Goal: Information Seeking & Learning: Learn about a topic

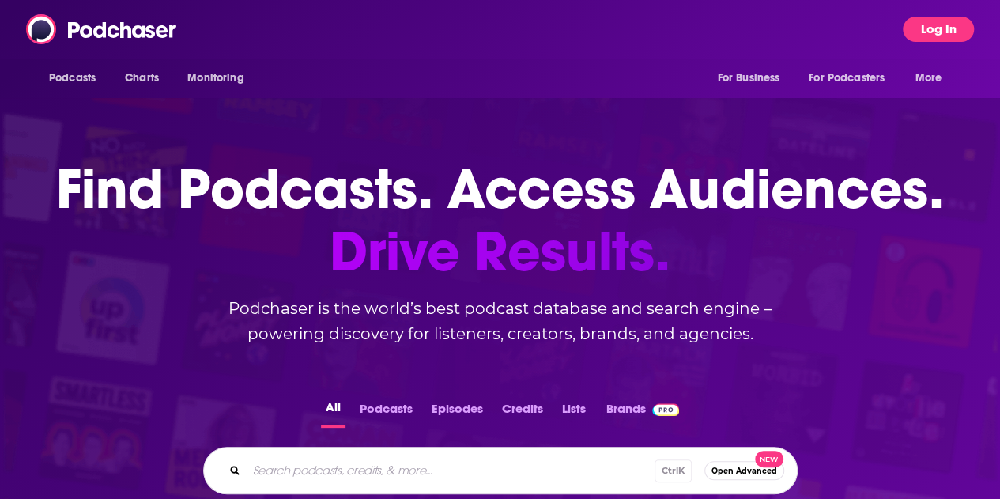
click at [950, 37] on button "Log In" at bounding box center [938, 29] width 71 height 25
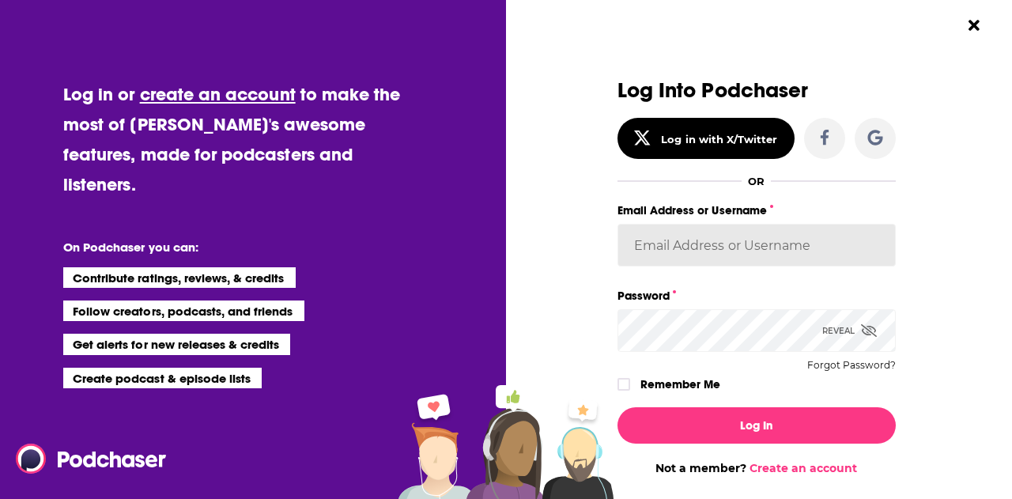
type input "BerkMarc"
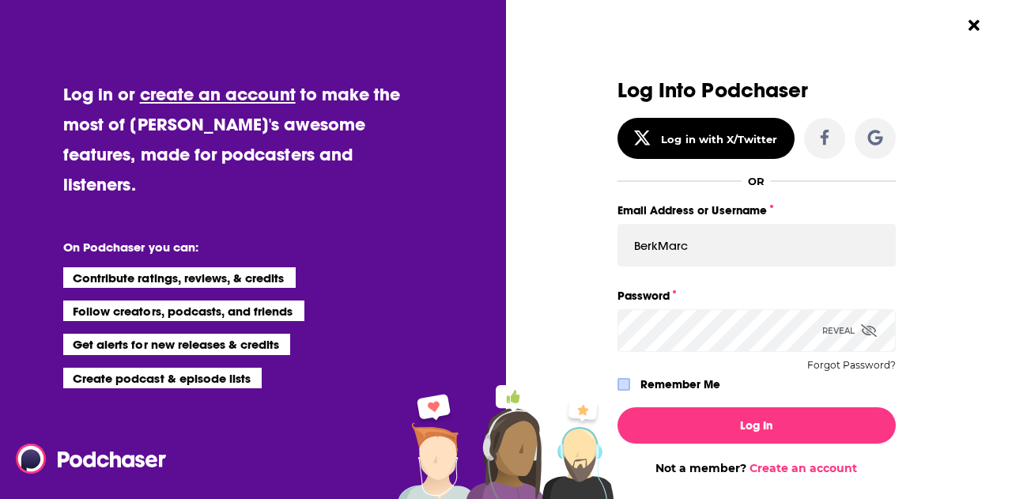
click at [617, 382] on label "Dialog" at bounding box center [623, 384] width 13 height 13
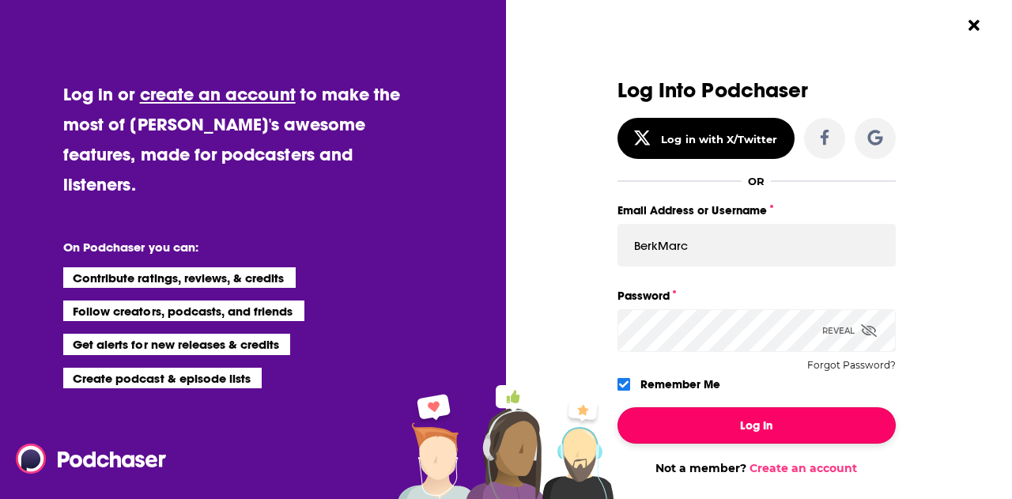
click at [671, 419] on button "Log In" at bounding box center [756, 425] width 278 height 36
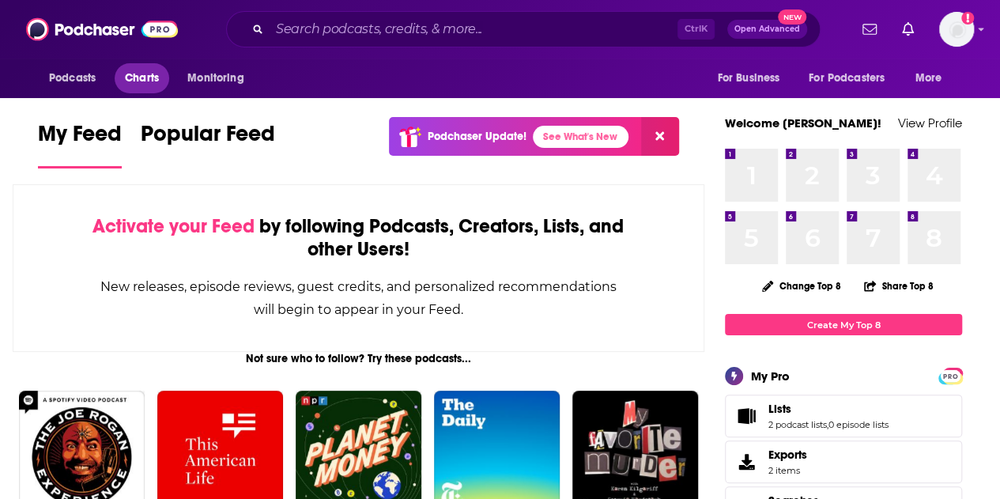
click at [148, 72] on span "Charts" at bounding box center [142, 78] width 34 height 22
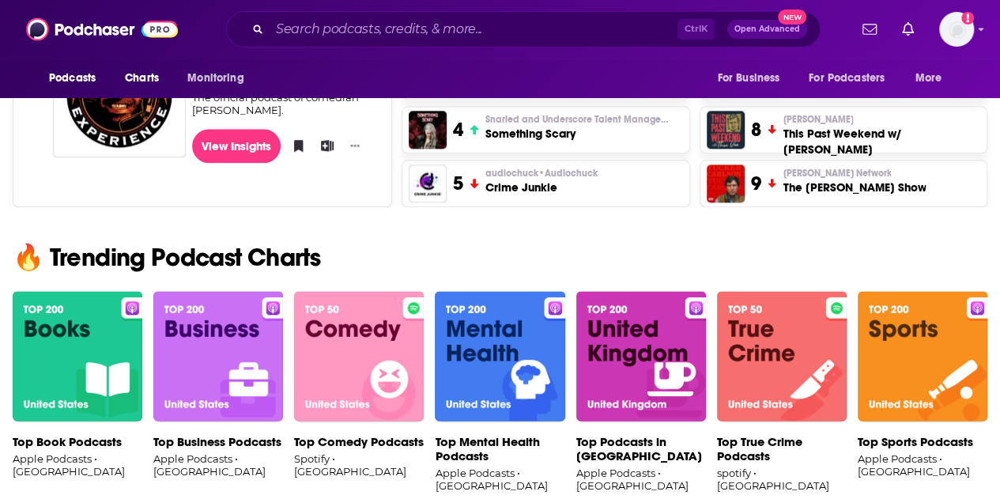
scroll to position [869, 0]
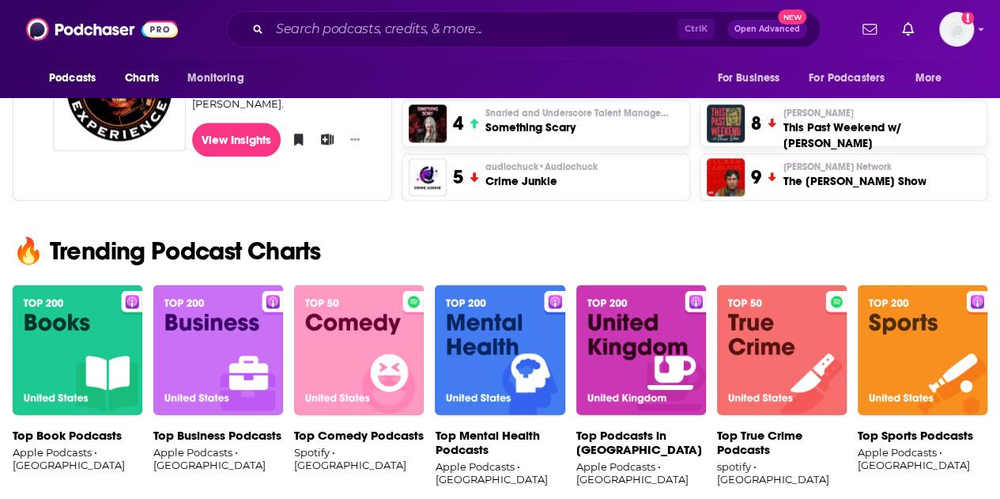
click at [215, 333] on img at bounding box center [218, 350] width 130 height 131
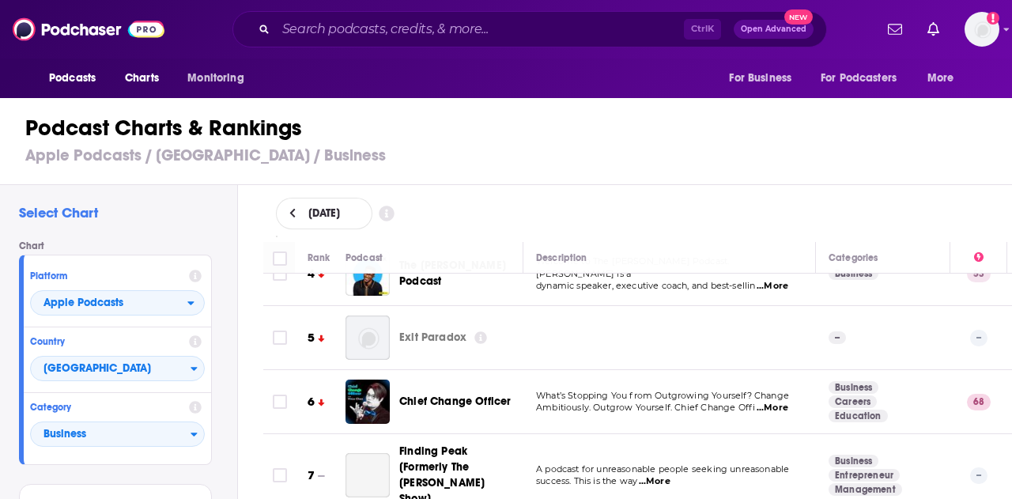
scroll to position [252, 0]
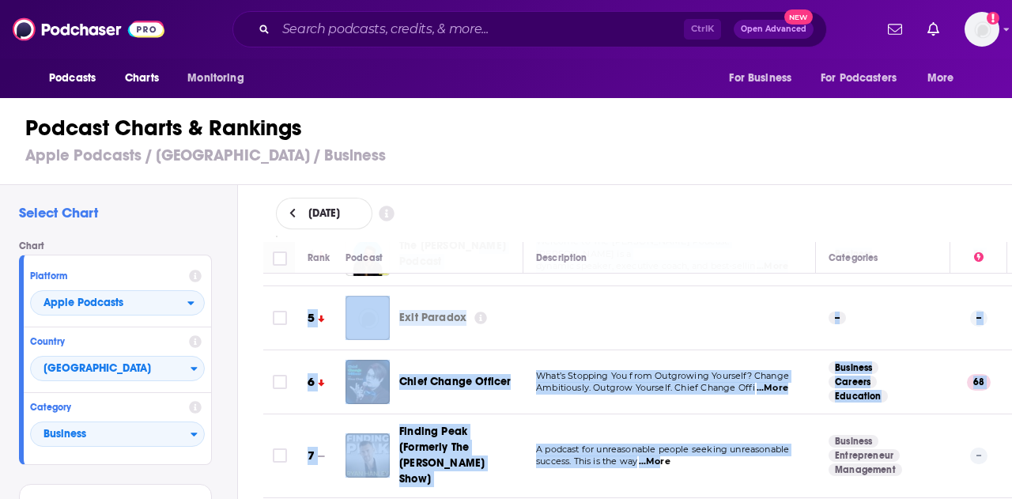
drag, startPoint x: 528, startPoint y: 486, endPoint x: 648, endPoint y: 445, distance: 127.0
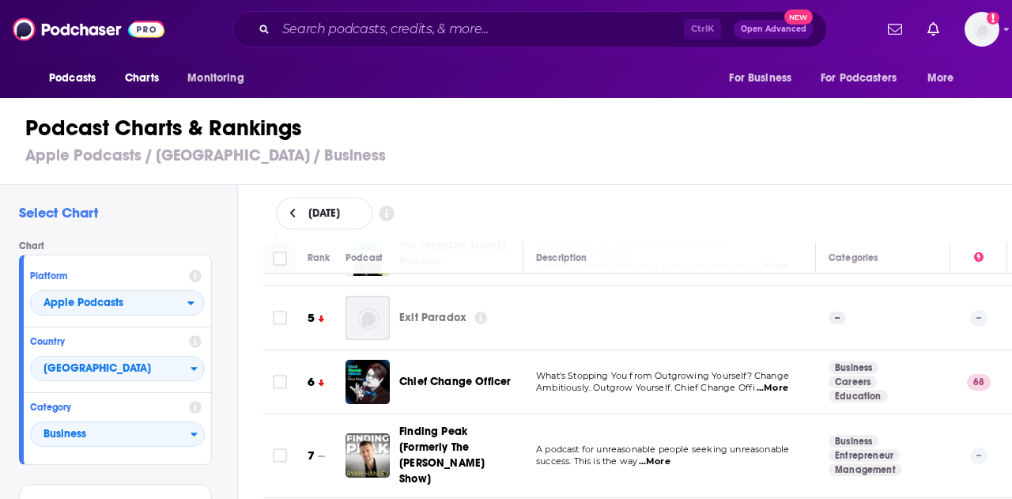
click at [571, 160] on h3 "Apple Podcasts / [GEOGRAPHIC_DATA] / Business" at bounding box center [512, 155] width 975 height 20
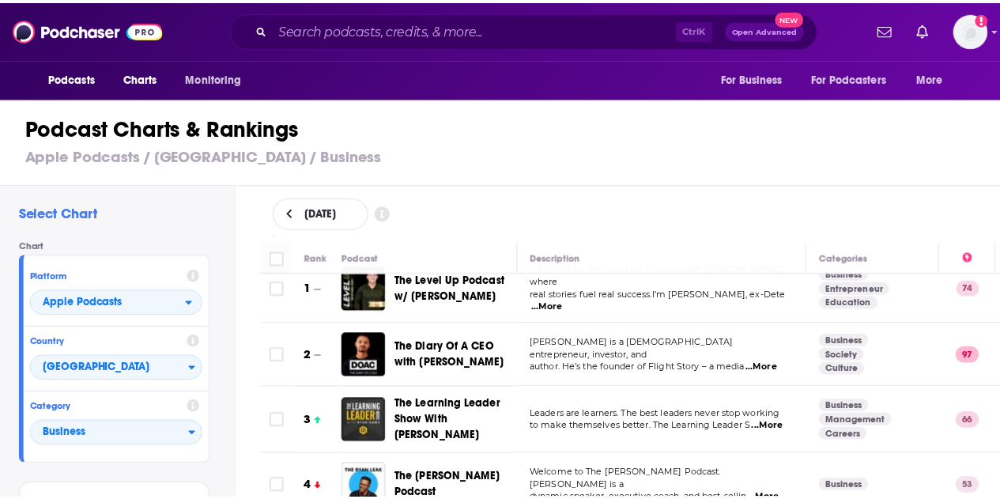
scroll to position [0, 0]
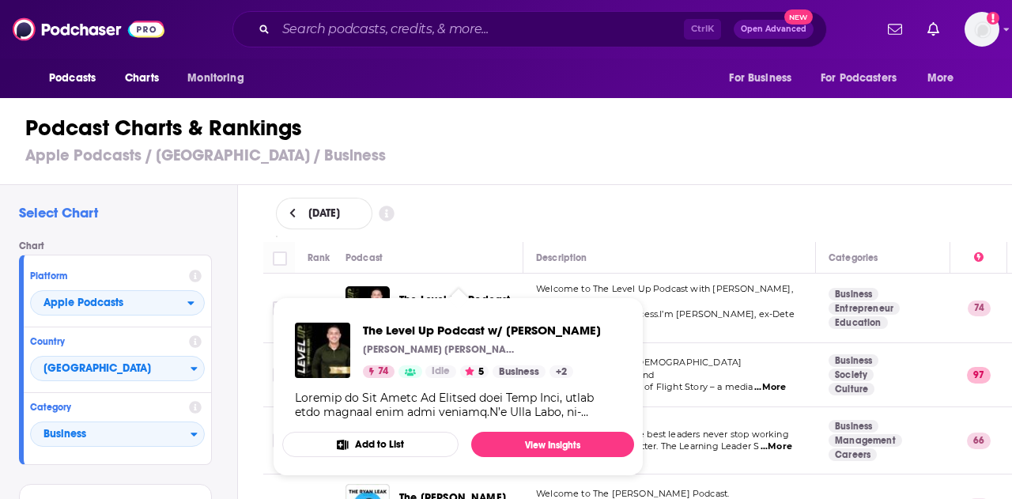
click at [446, 291] on span "The Level Up Podcast w/ [PERSON_NAME] [PERSON_NAME] 74 Idle 5 Business + 2 Add …" at bounding box center [458, 387] width 371 height 198
click at [564, 435] on link "View Insights" at bounding box center [552, 444] width 163 height 25
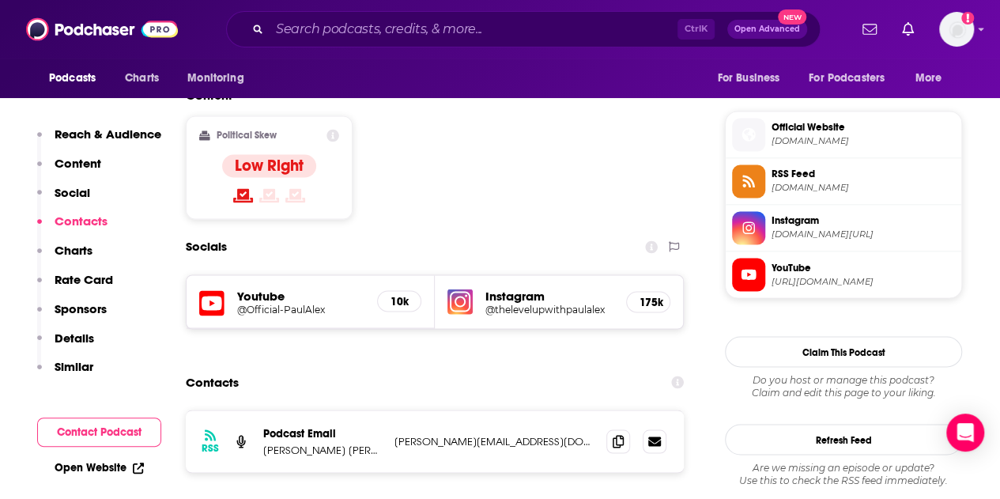
scroll to position [1344, 0]
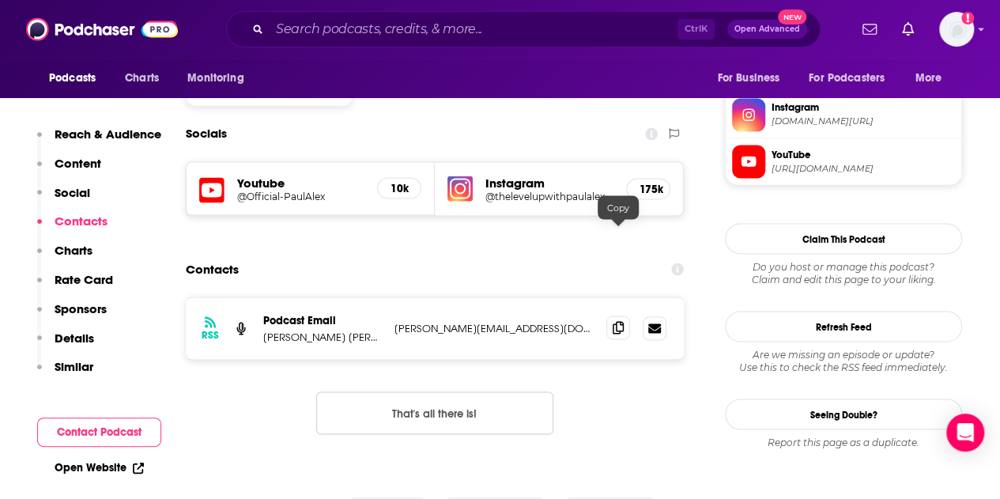
click at [621, 321] on icon at bounding box center [618, 327] width 11 height 13
click at [145, 70] on span "Charts" at bounding box center [142, 78] width 34 height 22
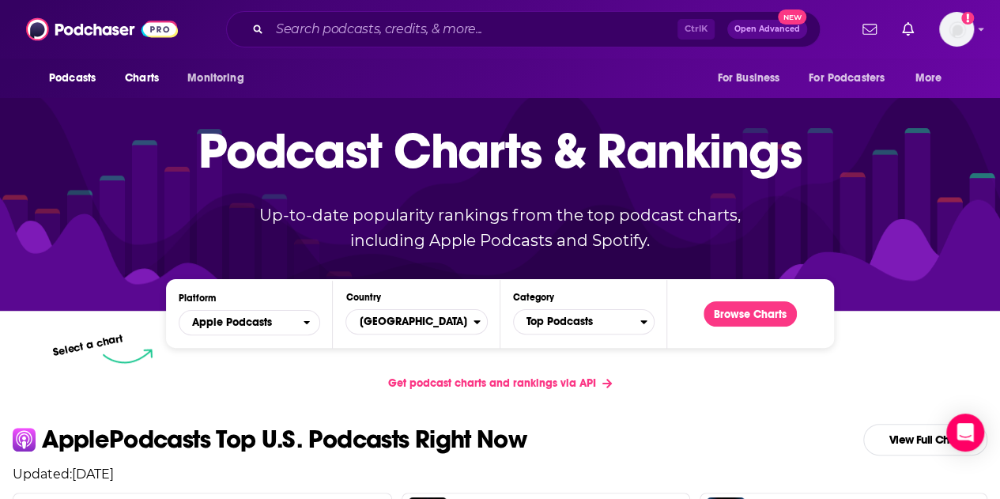
scroll to position [79, 0]
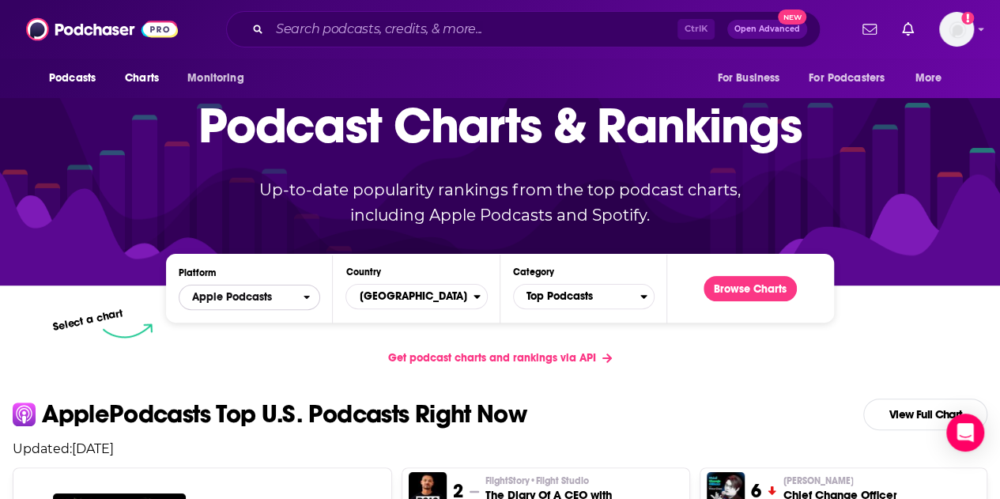
click at [288, 296] on span "Apple Podcasts" at bounding box center [240, 297] width 123 height 27
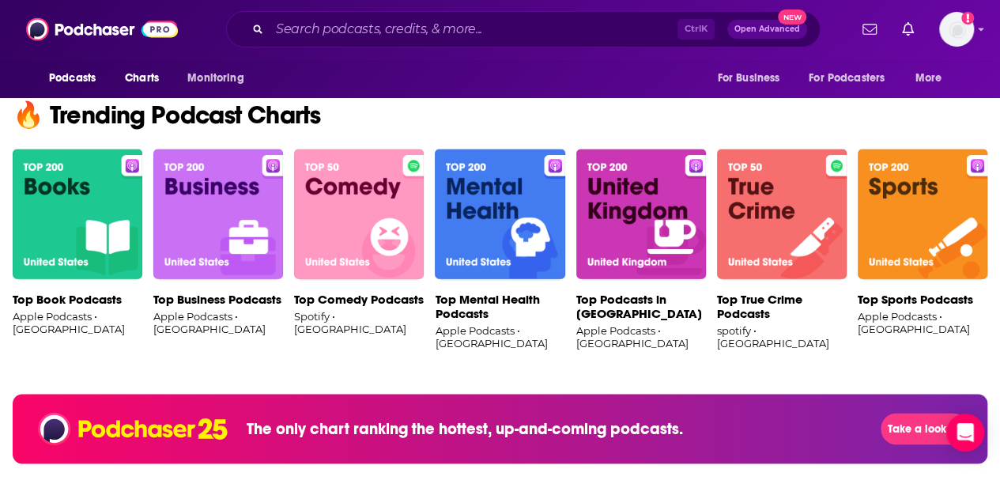
scroll to position [949, 0]
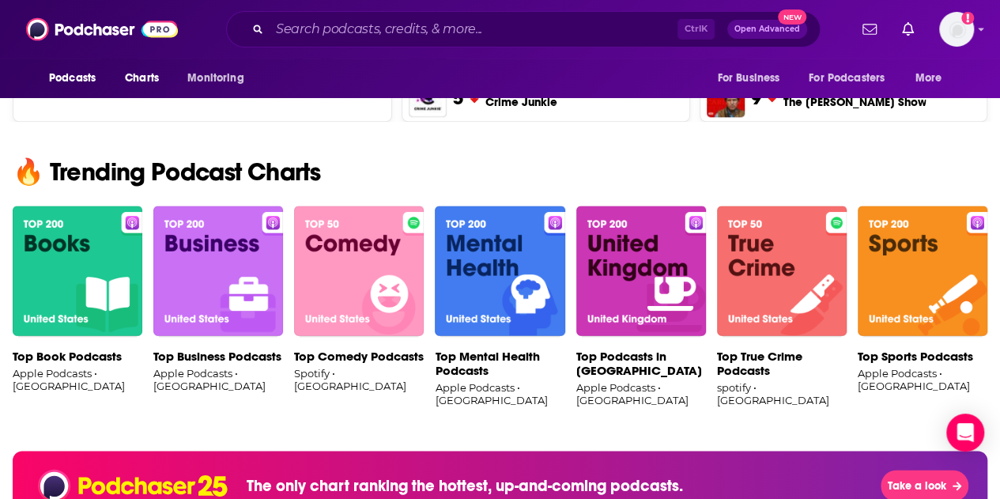
click at [271, 246] on img at bounding box center [218, 271] width 130 height 131
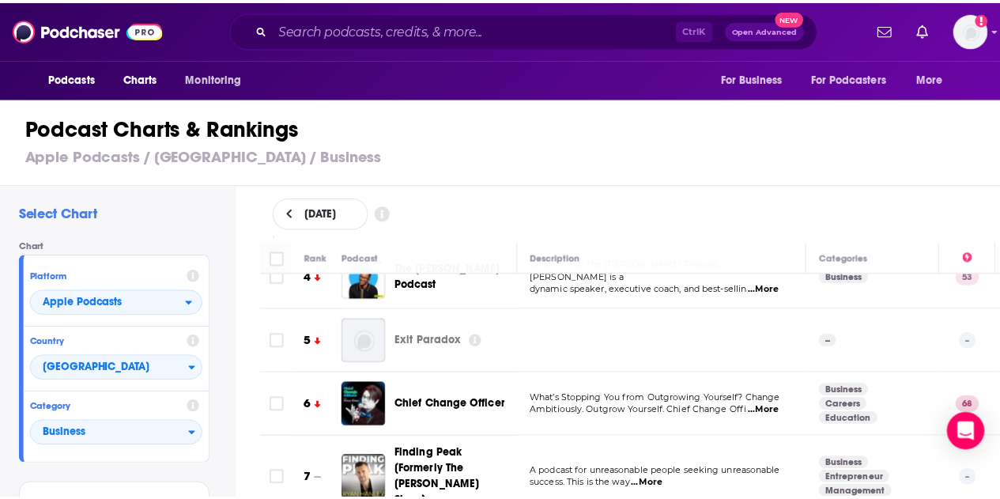
scroll to position [316, 0]
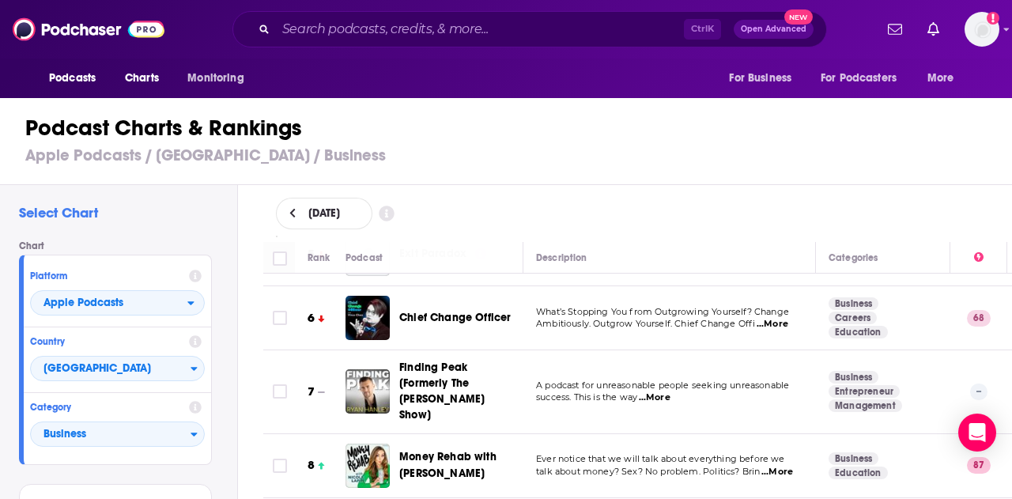
click at [489, 311] on span "Chief Change Officer" at bounding box center [454, 317] width 111 height 13
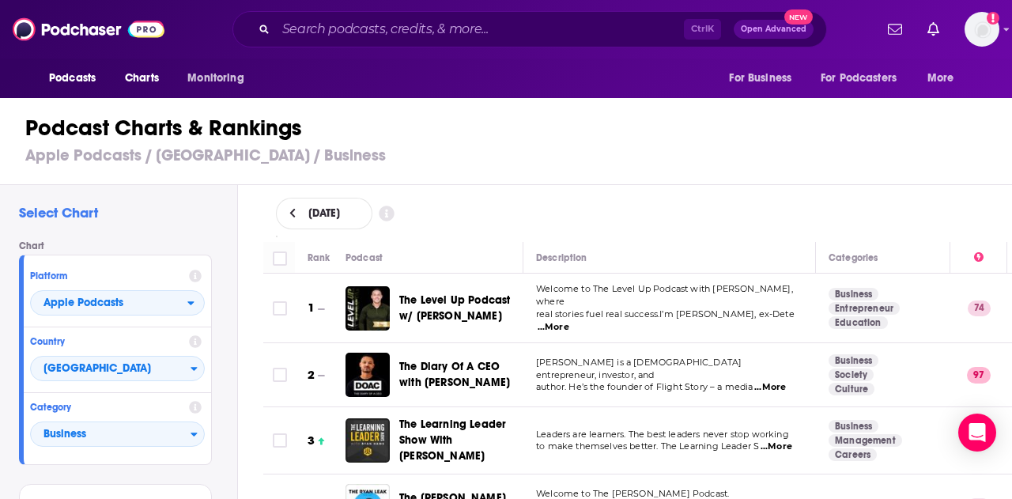
click at [439, 368] on span "The Diary Of A CEO with [PERSON_NAME]" at bounding box center [459, 375] width 120 height 32
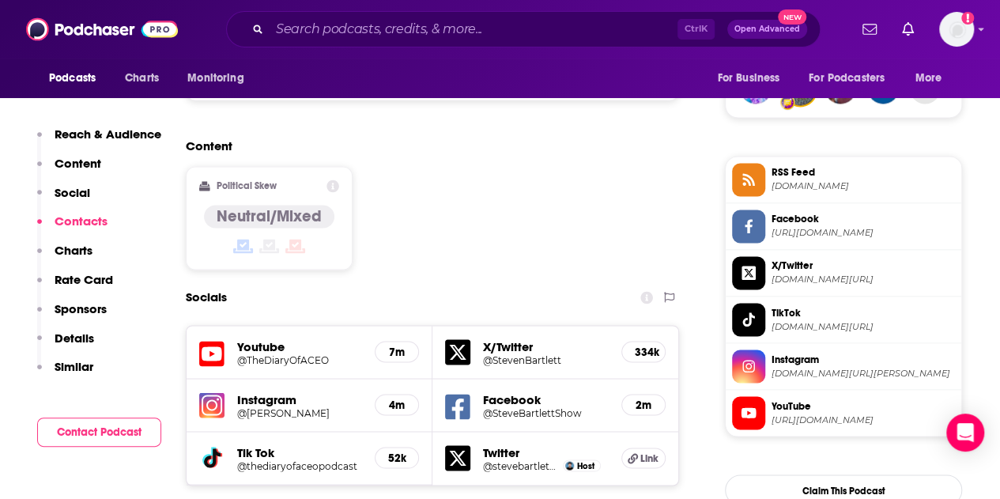
scroll to position [1502, 0]
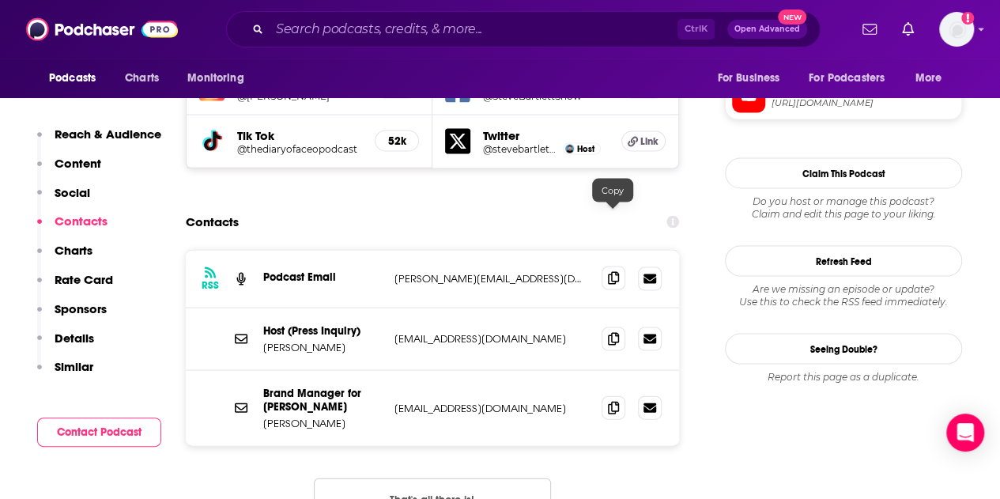
click at [613, 272] on icon at bounding box center [613, 278] width 11 height 13
drag, startPoint x: 615, startPoint y: 287, endPoint x: 634, endPoint y: 279, distance: 20.6
click at [615, 327] on span at bounding box center [614, 339] width 24 height 24
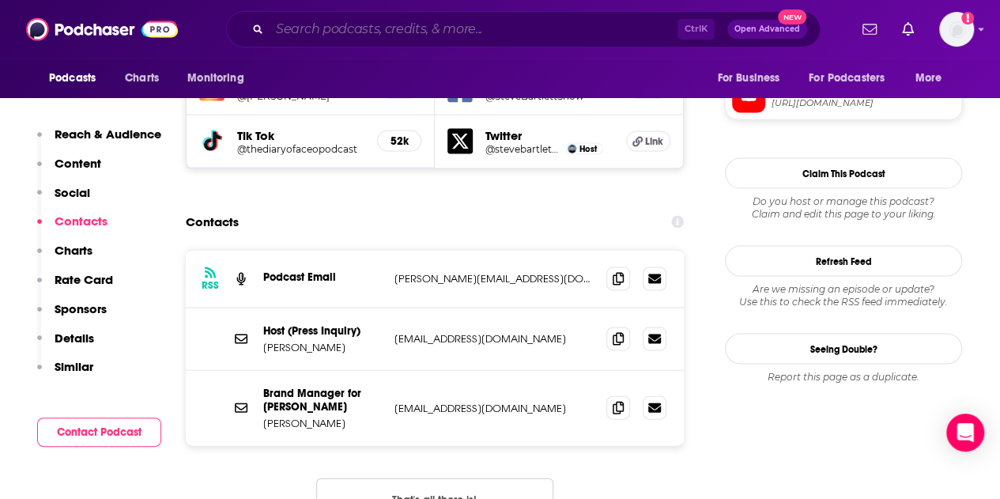
click at [358, 19] on input "Search podcasts, credits, & more..." at bounding box center [474, 29] width 408 height 25
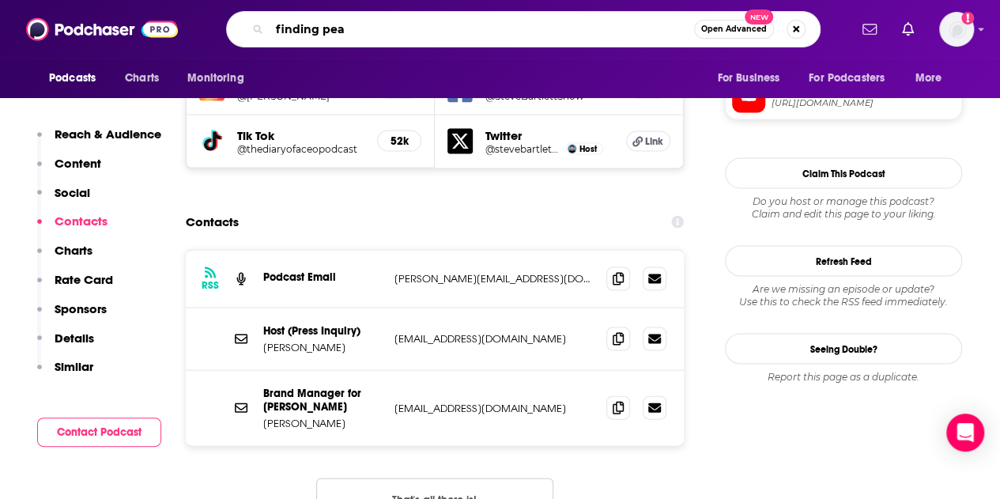
type input "finding peak"
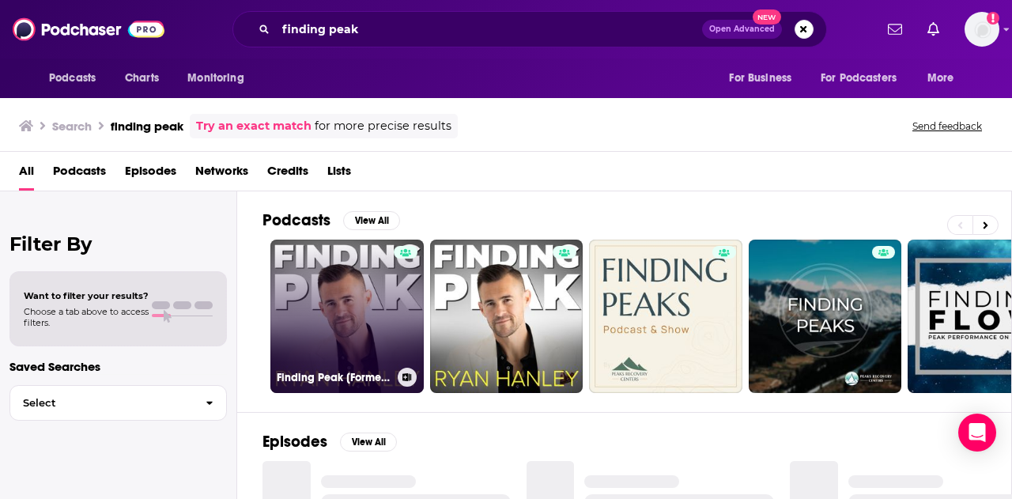
click at [346, 284] on link "Finding Peak [Formerly The [PERSON_NAME] Show]" at bounding box center [346, 316] width 153 height 153
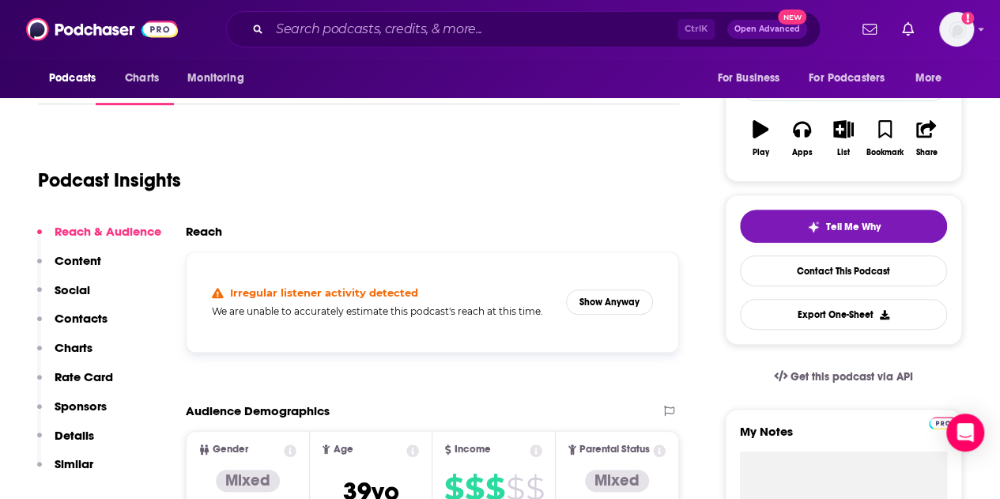
scroll to position [237, 0]
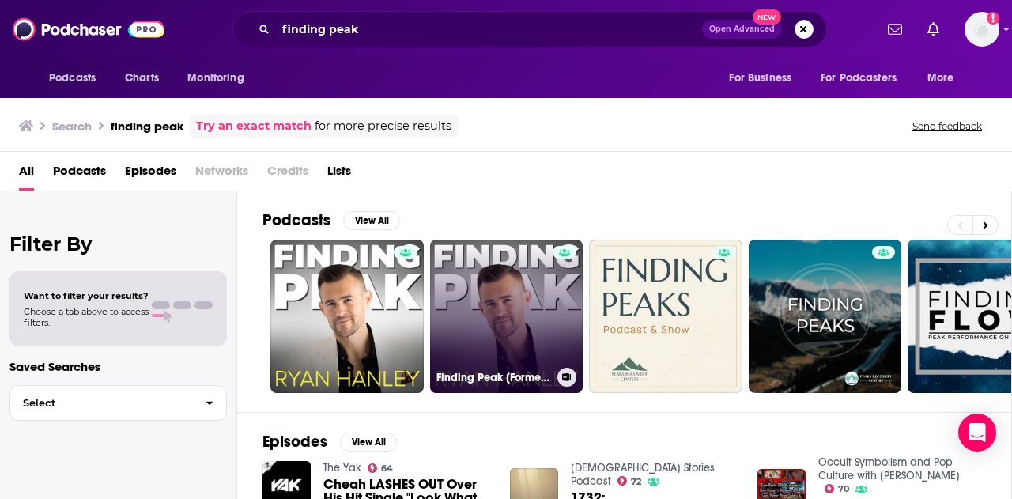
click at [477, 285] on link "Finding Peak [Formerly The [PERSON_NAME] Show]" at bounding box center [506, 316] width 153 height 153
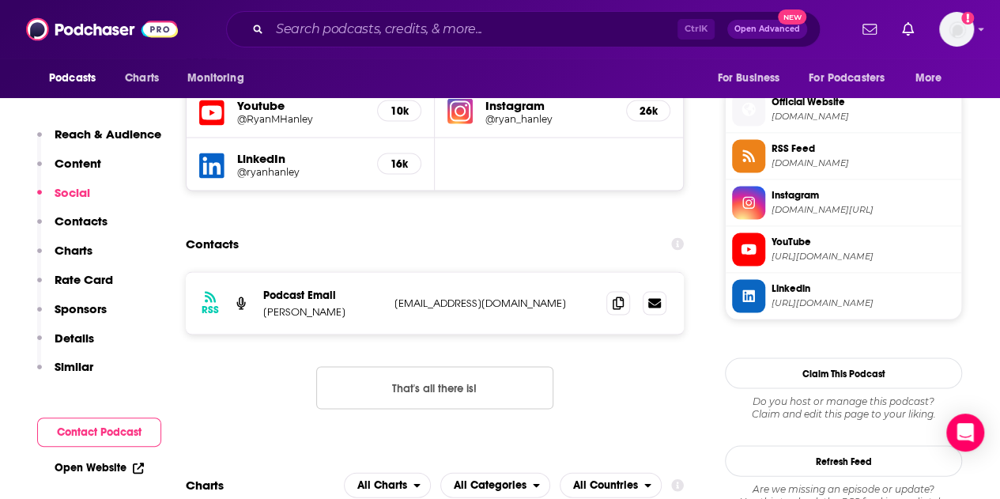
scroll to position [1423, 0]
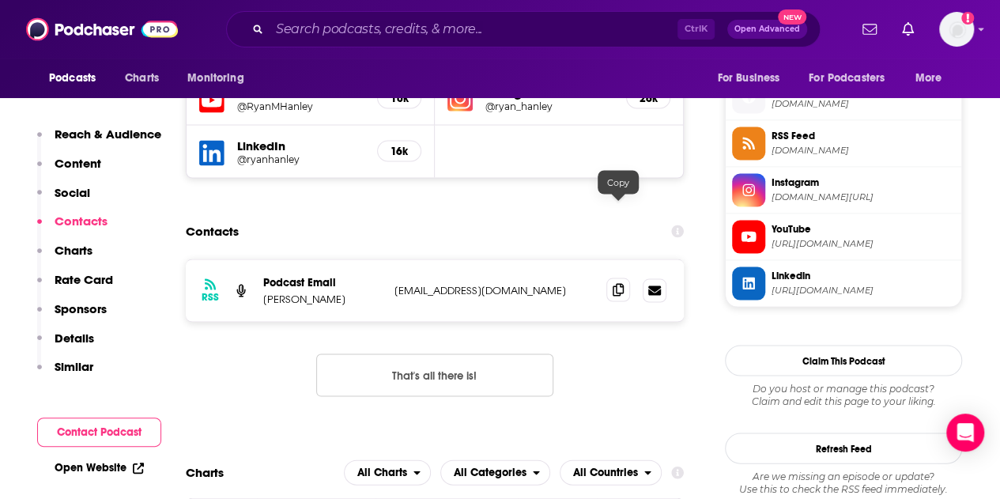
click at [613, 283] on icon at bounding box center [618, 289] width 11 height 13
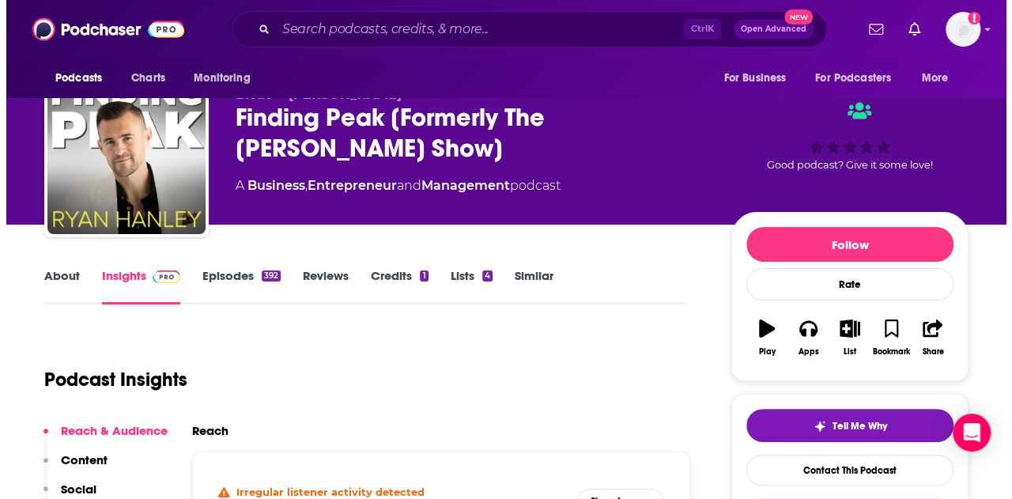
scroll to position [0, 0]
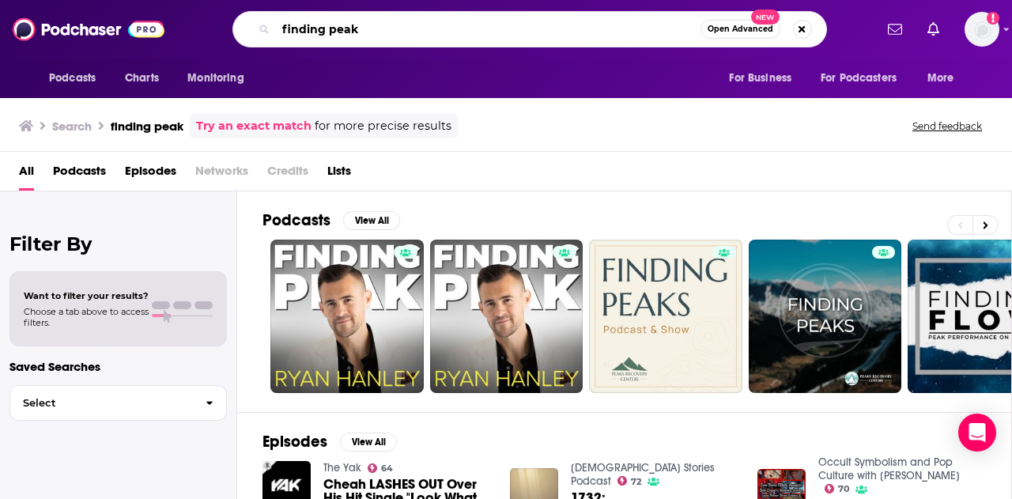
drag, startPoint x: 427, startPoint y: 25, endPoint x: 231, endPoint y: 21, distance: 196.1
click at [231, 21] on div "finding peak Open Advanced New" at bounding box center [529, 29] width 688 height 36
type input "the [PERSON_NAME] podcast"
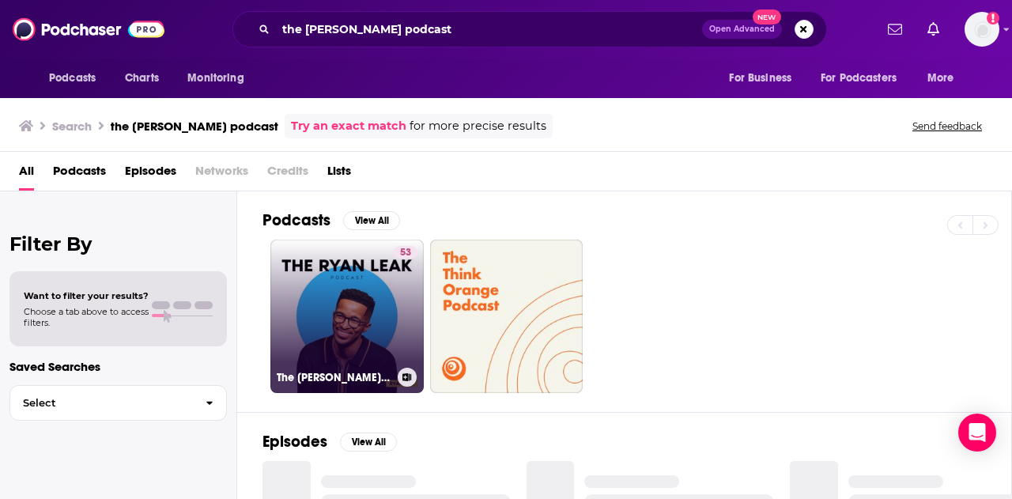
click at [327, 343] on link "53 The [PERSON_NAME] Podcast" at bounding box center [346, 316] width 153 height 153
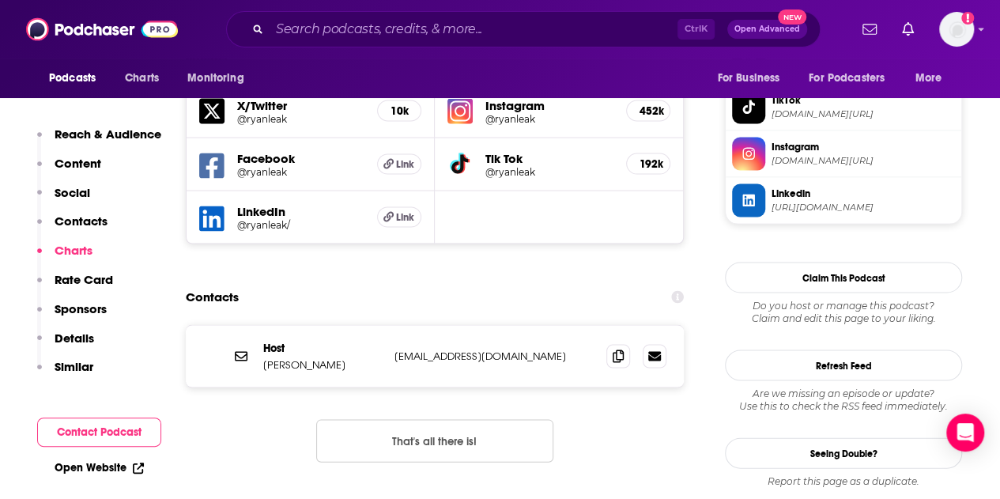
scroll to position [1423, 0]
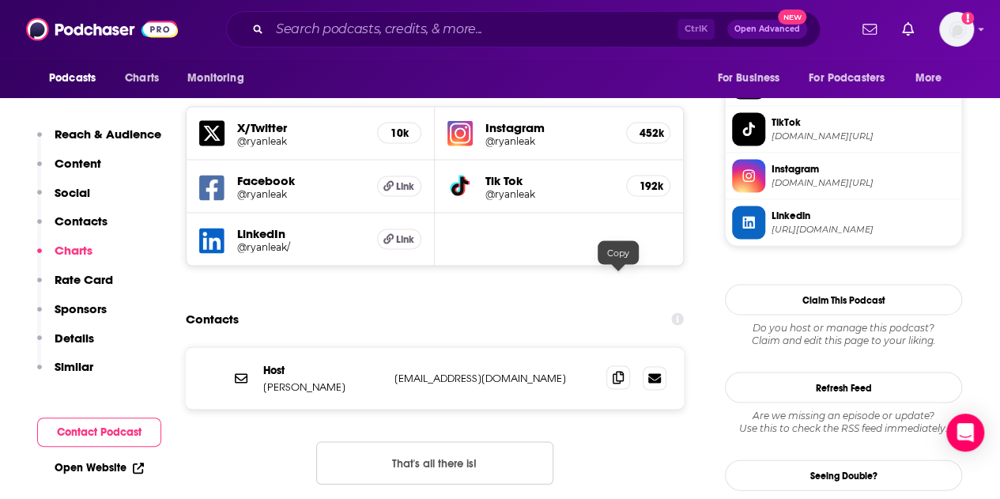
click at [620, 371] on icon at bounding box center [618, 377] width 11 height 13
click at [358, 35] on input "Search podcasts, credits, & more..." at bounding box center [474, 29] width 408 height 25
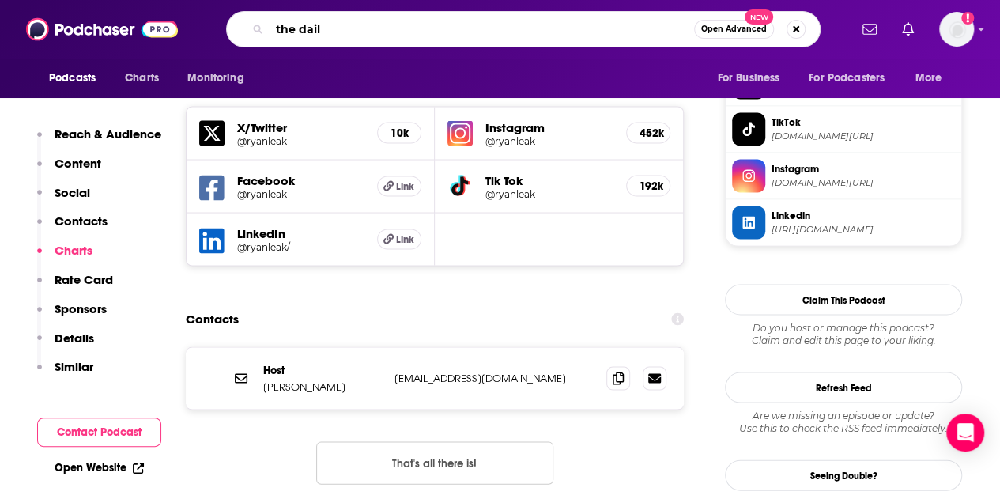
type input "the daily"
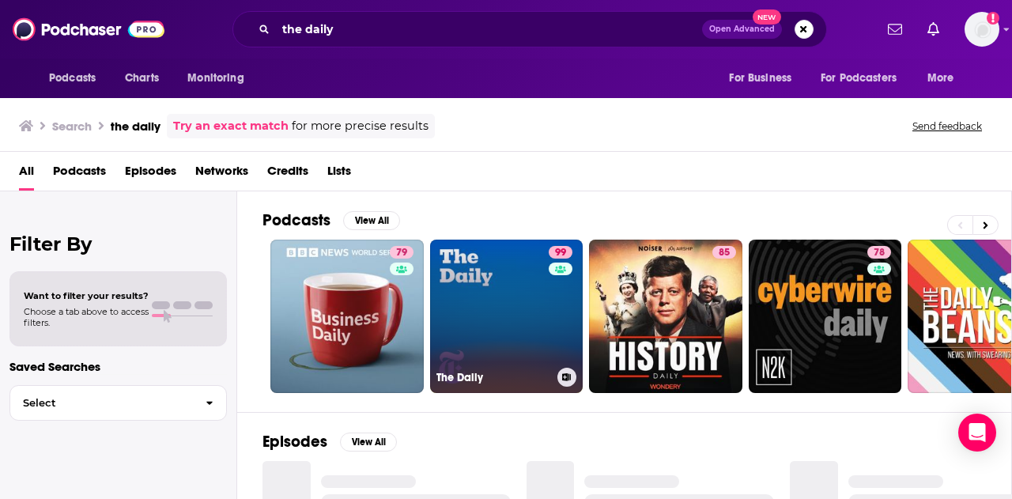
click at [506, 311] on link "99 The Daily" at bounding box center [506, 316] width 153 height 153
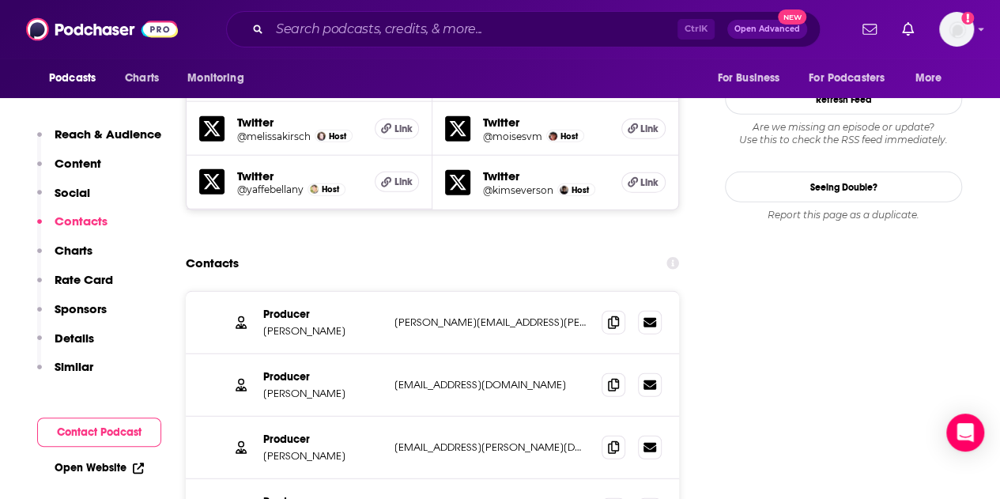
scroll to position [1897, 0]
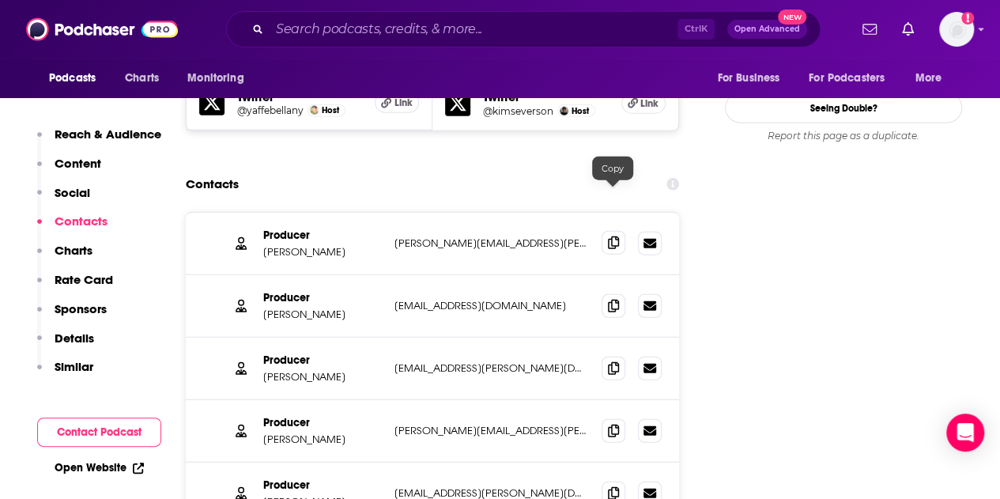
click at [615, 236] on icon at bounding box center [613, 242] width 11 height 13
drag, startPoint x: 603, startPoint y: 255, endPoint x: 617, endPoint y: 236, distance: 23.2
click at [603, 294] on span at bounding box center [614, 306] width 24 height 24
click at [610, 361] on icon at bounding box center [613, 367] width 11 height 13
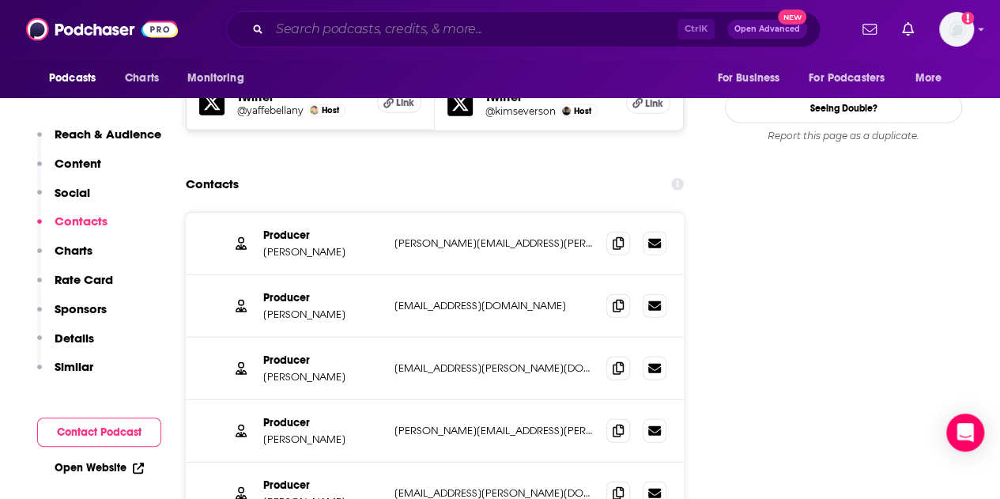
click at [280, 30] on input "Search podcasts, credits, & more..." at bounding box center [474, 29] width 408 height 25
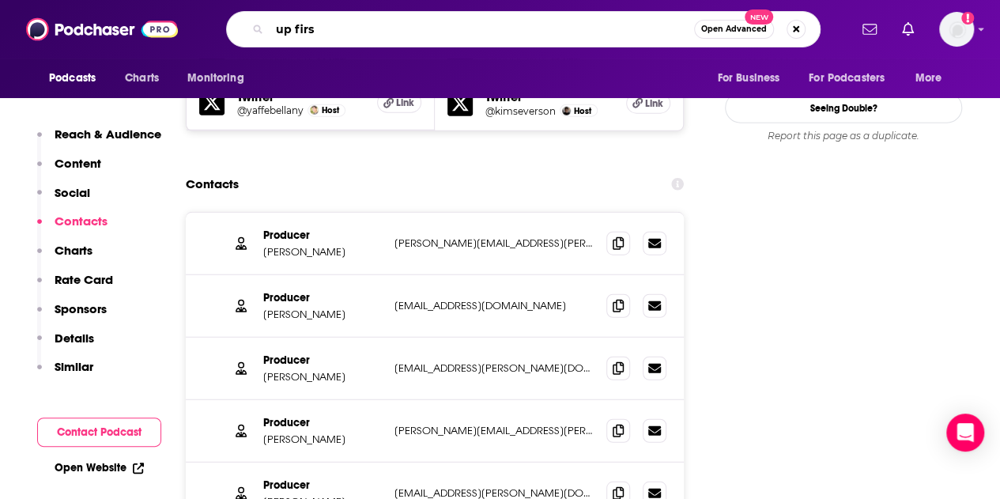
type input "up first"
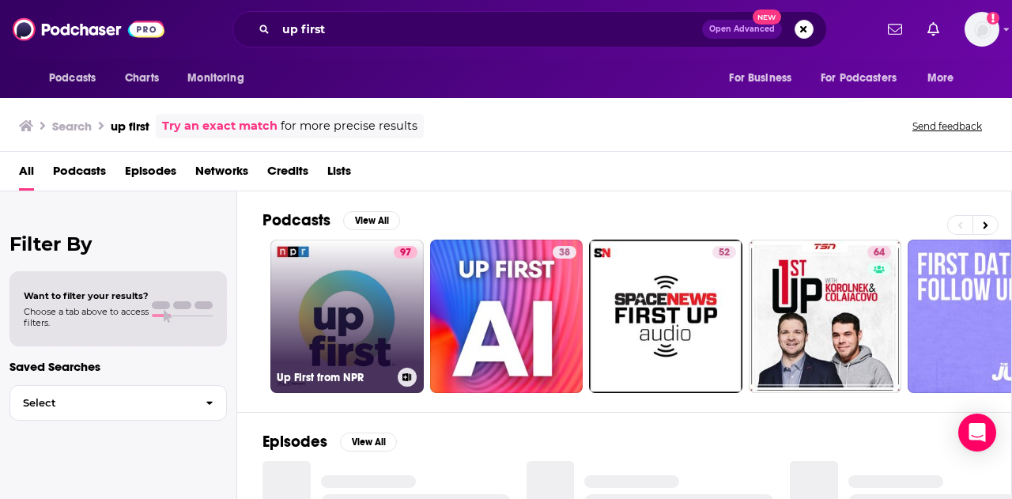
click at [397, 298] on div "97" at bounding box center [406, 307] width 24 height 122
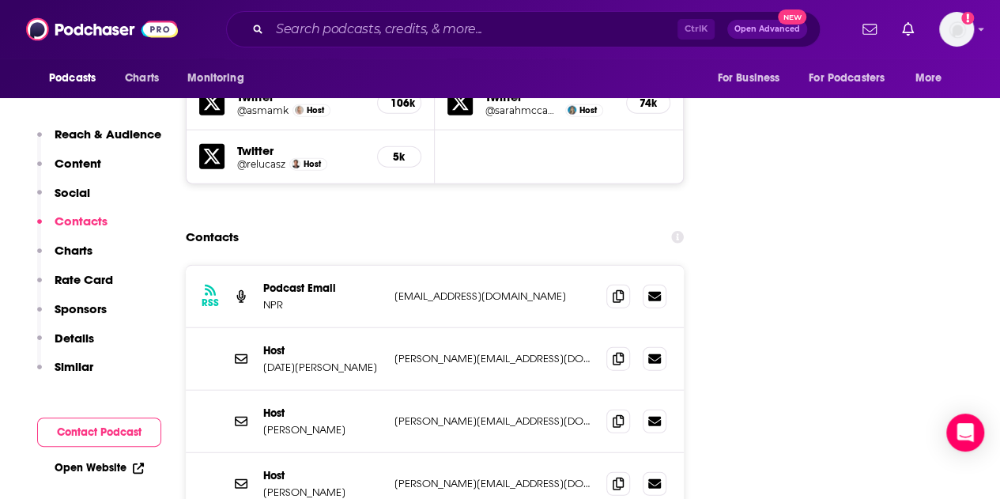
scroll to position [1818, 0]
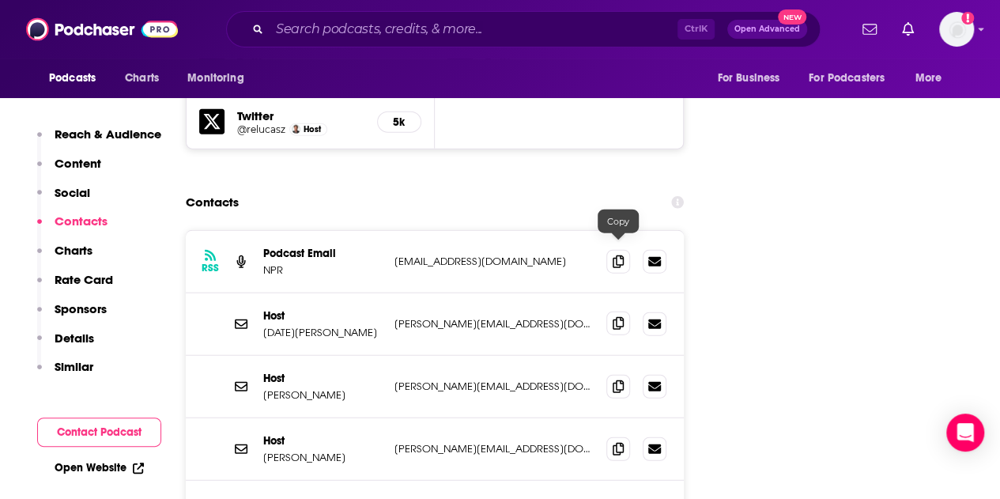
click at [623, 317] on icon at bounding box center [618, 323] width 11 height 13
drag, startPoint x: 624, startPoint y: 312, endPoint x: 756, endPoint y: 190, distance: 179.0
click at [624, 375] on span at bounding box center [618, 387] width 24 height 24
click at [619, 379] on icon at bounding box center [618, 385] width 11 height 13
click at [620, 442] on icon at bounding box center [618, 448] width 11 height 13
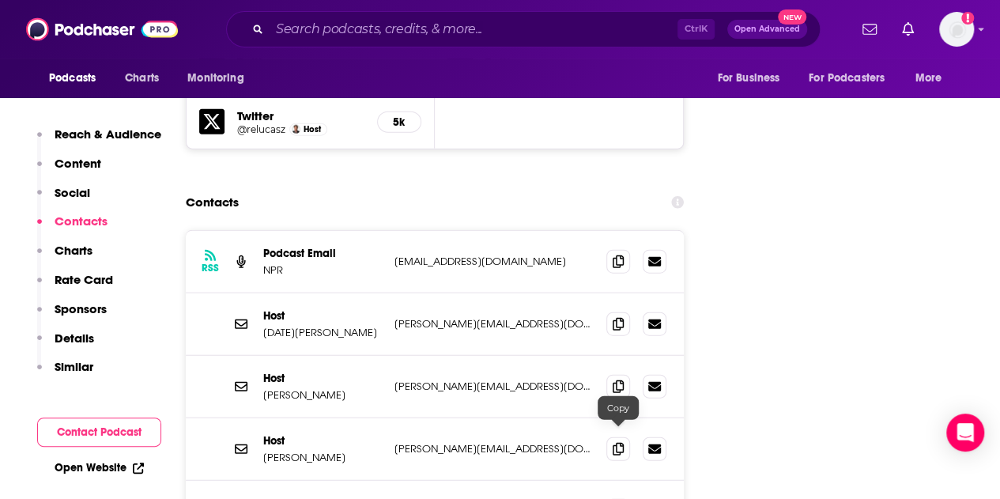
click at [375, 21] on input "Search podcasts, credits, & more..." at bounding box center [474, 29] width 408 height 25
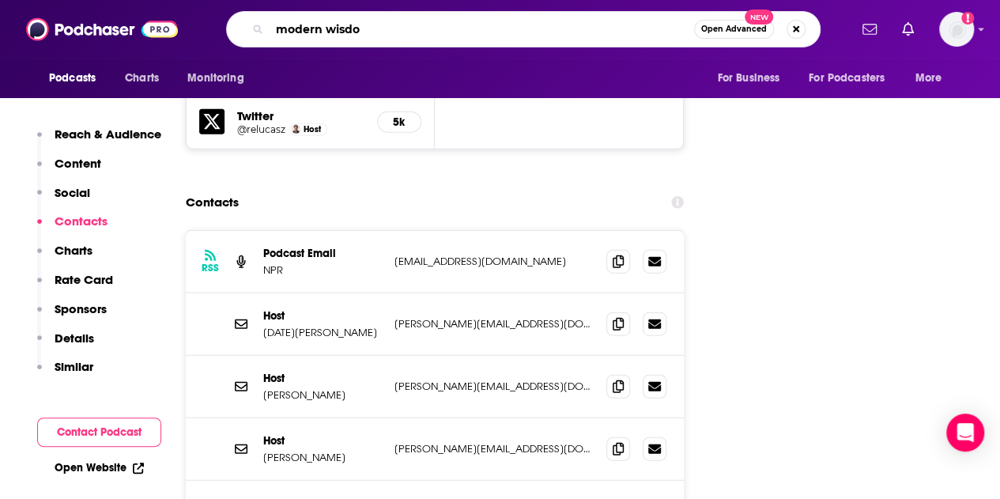
type input "modern wisdom"
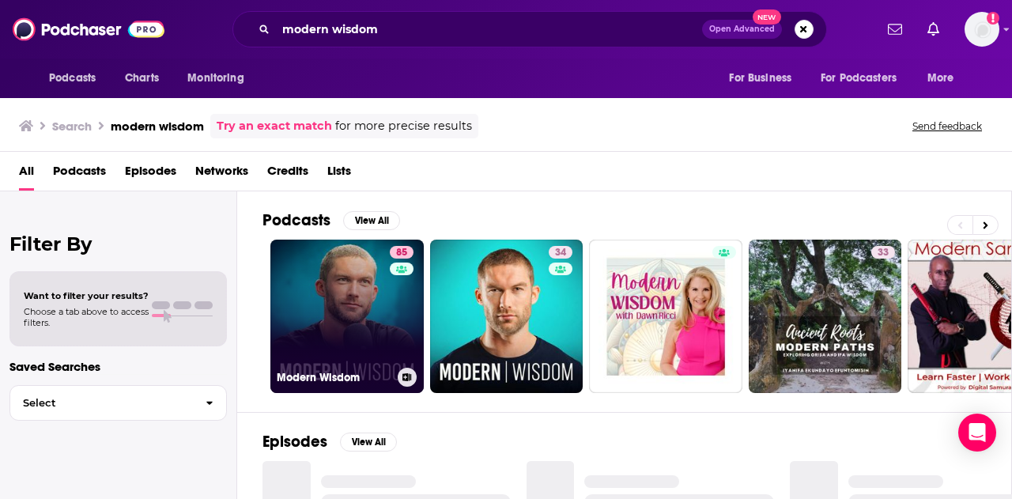
click at [353, 320] on link "85 Modern Wisdom" at bounding box center [346, 316] width 153 height 153
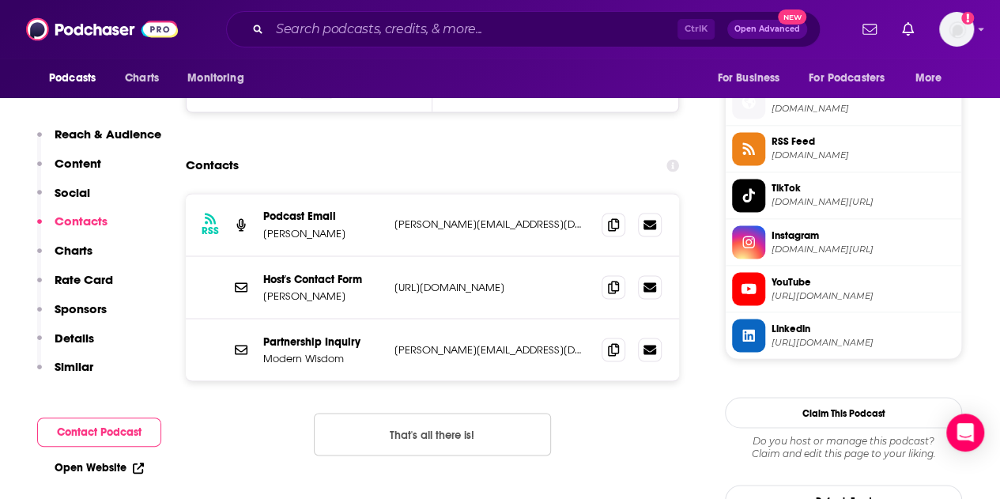
scroll to position [1265, 0]
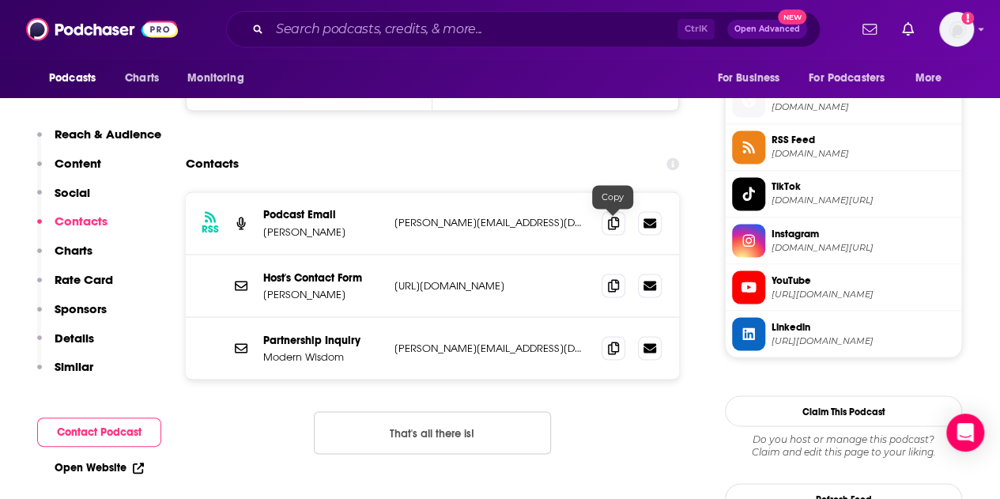
drag, startPoint x: 611, startPoint y: 223, endPoint x: 964, endPoint y: 69, distance: 385.5
click at [612, 222] on icon at bounding box center [613, 223] width 11 height 13
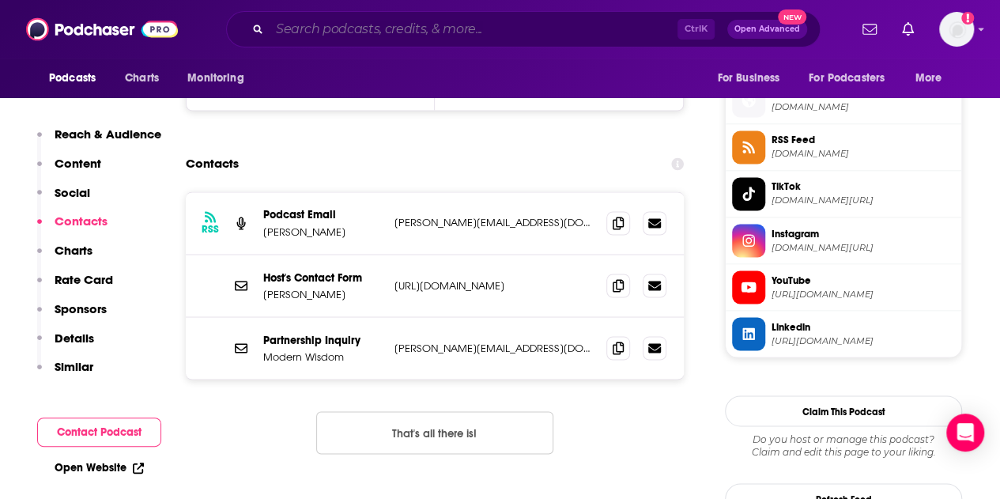
click at [345, 26] on input "Search podcasts, credits, & more..." at bounding box center [474, 29] width 408 height 25
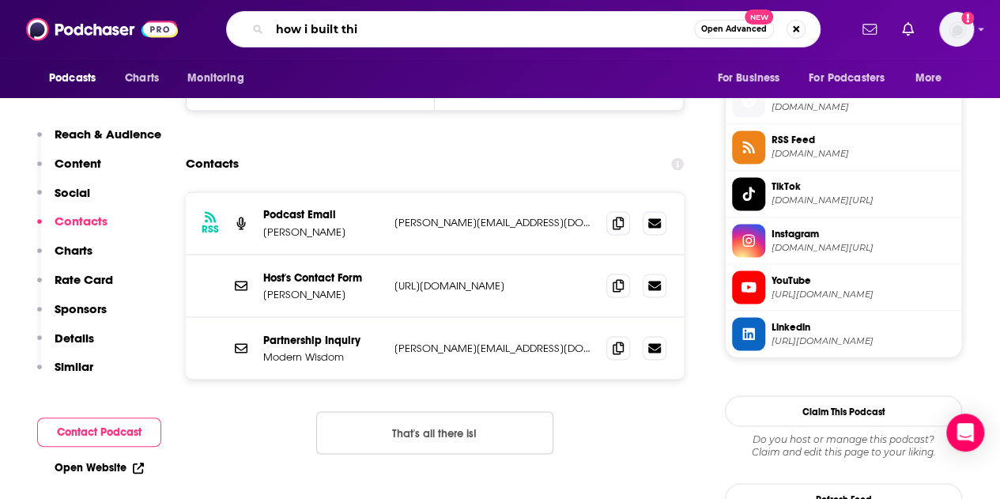
type input "how i built this"
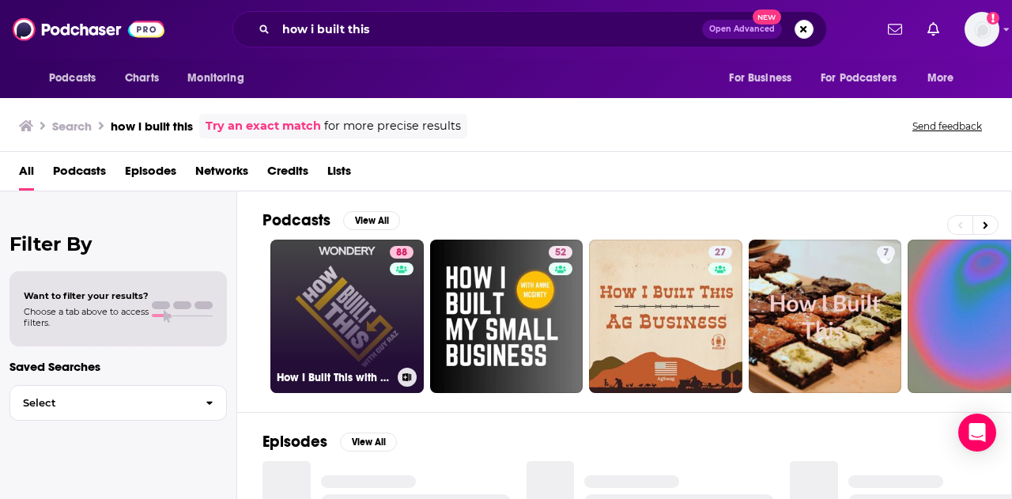
click at [315, 298] on link "88 How I Built This with [PERSON_NAME]" at bounding box center [346, 316] width 153 height 153
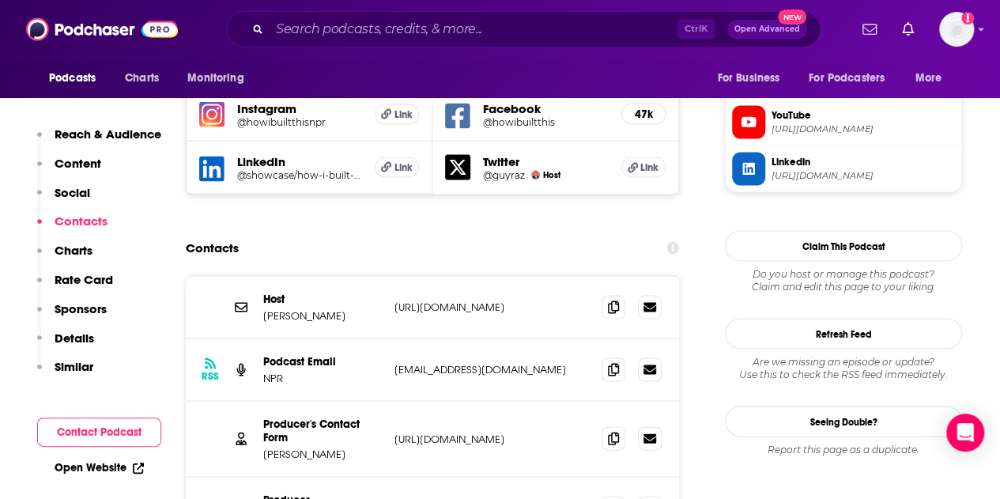
scroll to position [1502, 0]
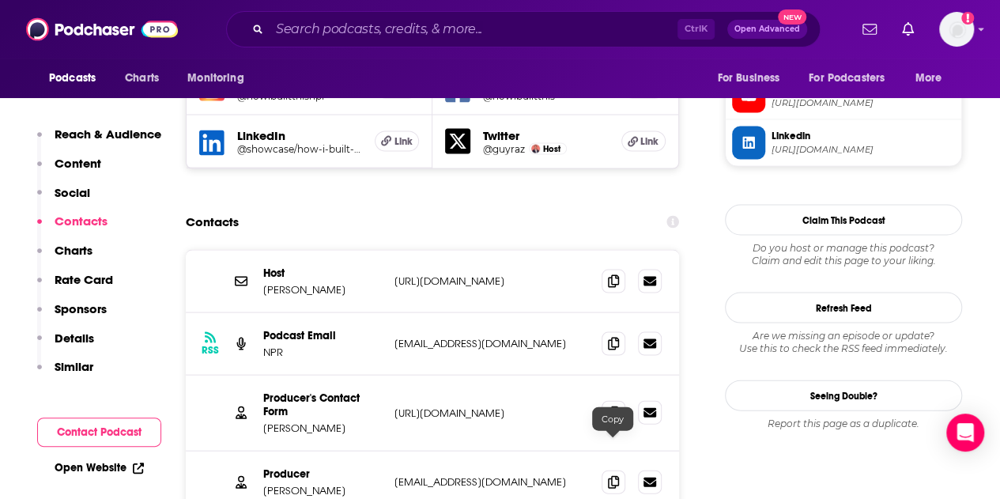
click at [610, 475] on icon at bounding box center [613, 481] width 11 height 13
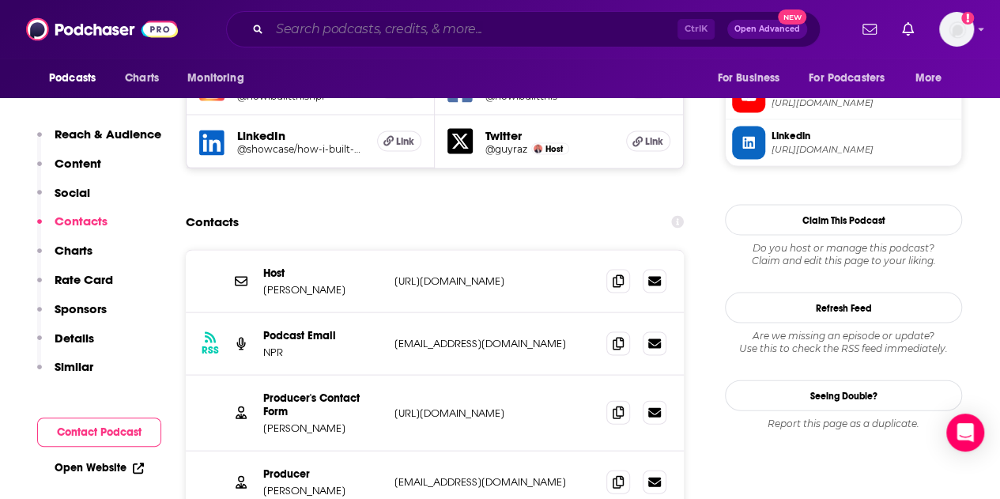
click at [386, 22] on input "Search podcasts, credits, & more..." at bounding box center [474, 29] width 408 height 25
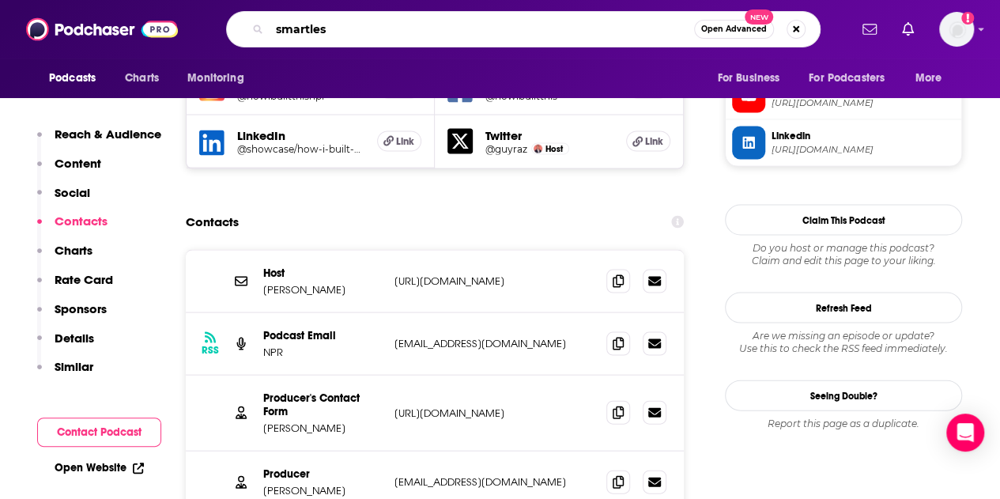
type input "smartless"
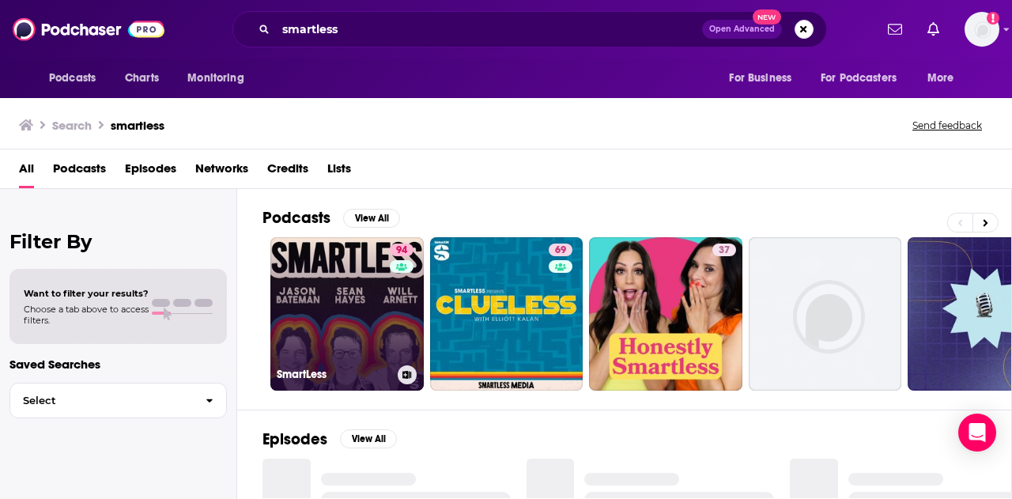
click at [345, 276] on link "94 SmartLess" at bounding box center [346, 313] width 153 height 153
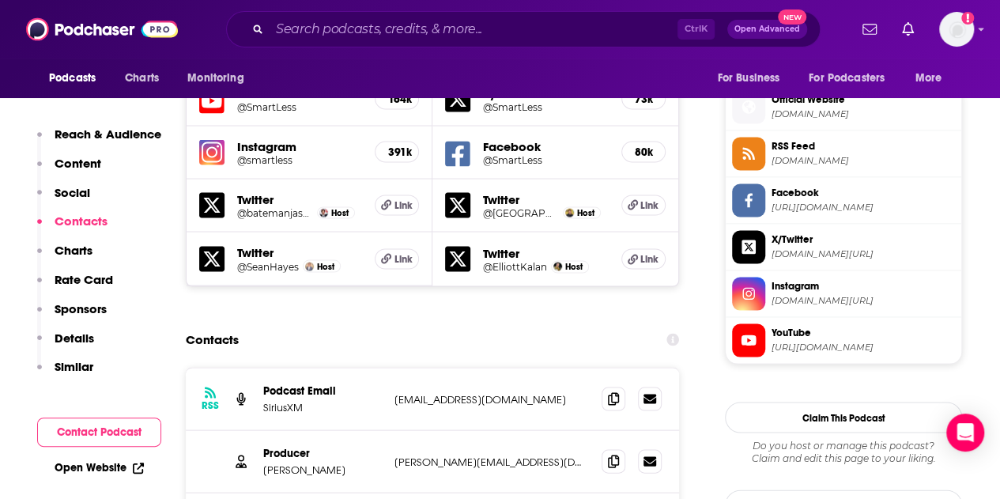
scroll to position [1502, 0]
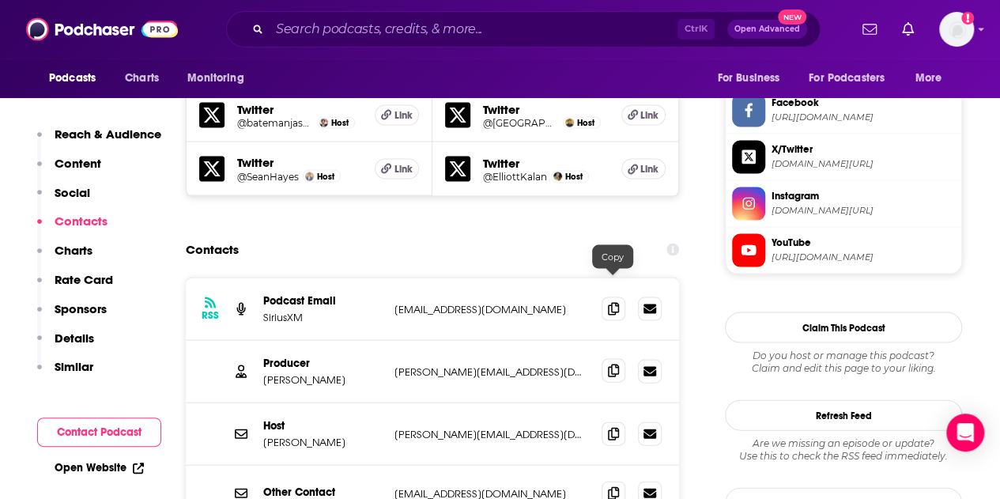
click at [609, 364] on icon at bounding box center [613, 370] width 11 height 13
click at [605, 421] on span at bounding box center [614, 433] width 24 height 24
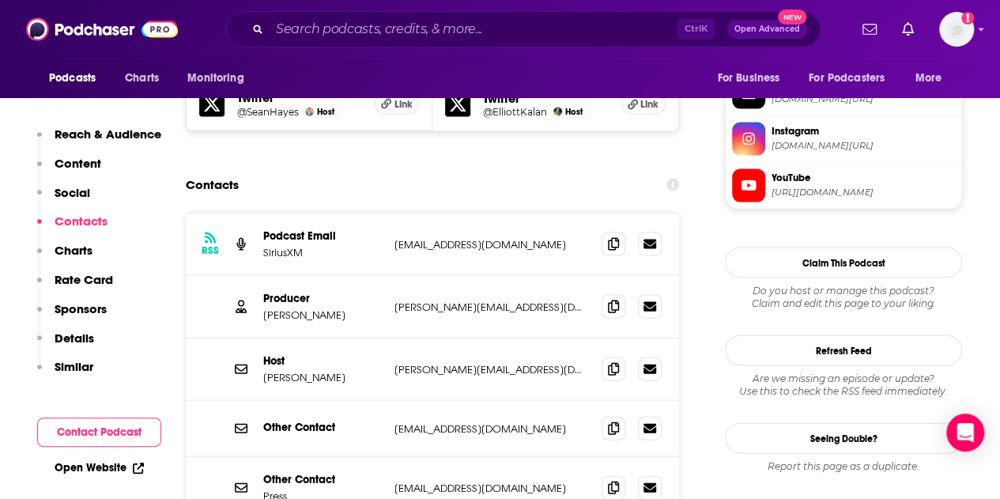
scroll to position [1581, 0]
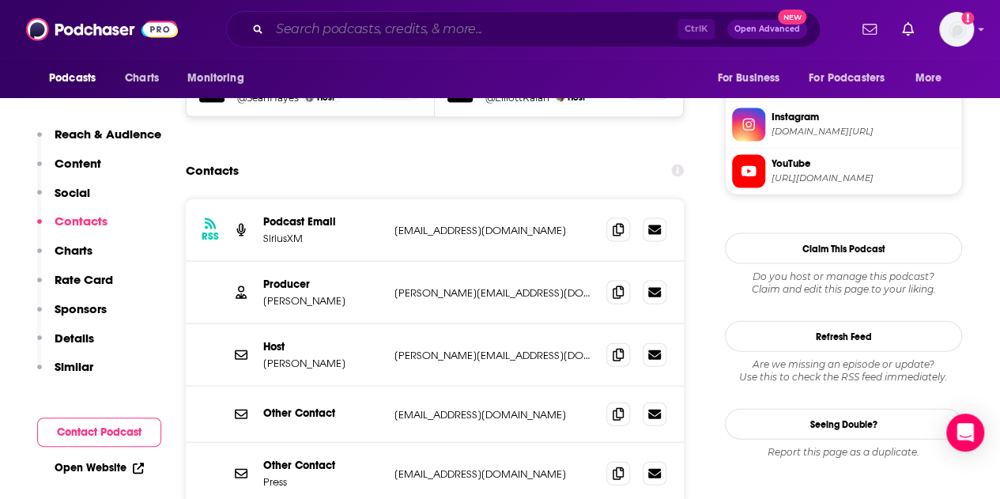
click at [449, 29] on input "Search podcasts, credits, & more..." at bounding box center [474, 29] width 408 height 25
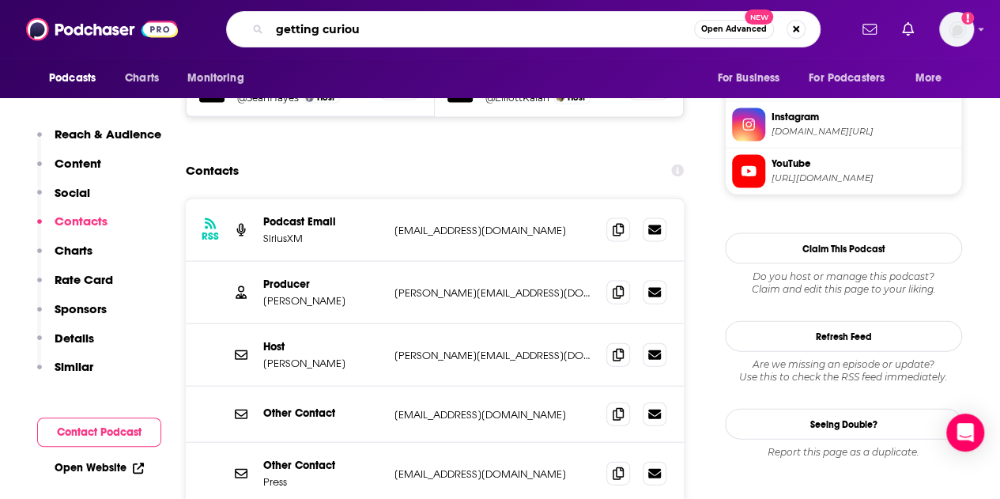
type input "getting curious"
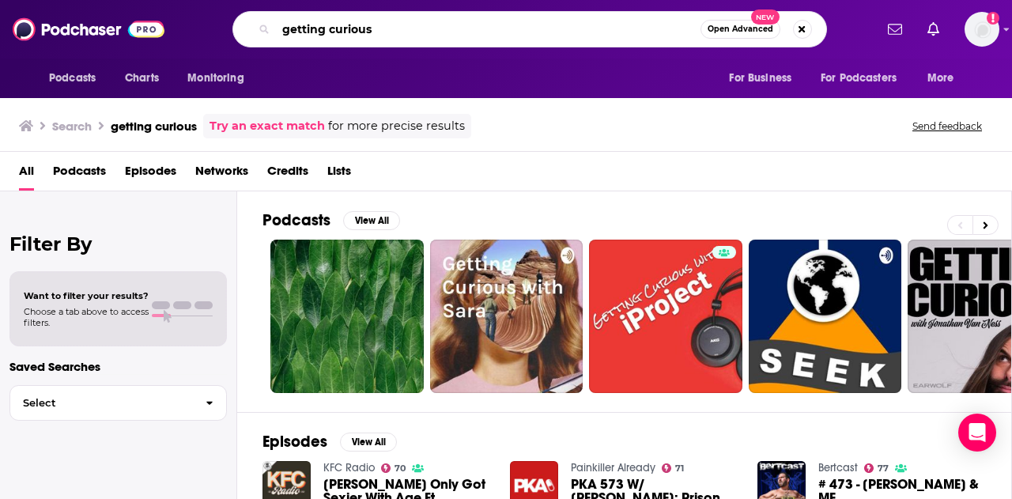
drag, startPoint x: 402, startPoint y: 25, endPoint x: 90, endPoint y: 36, distance: 312.4
click at [93, 31] on div "Podcasts Charts Monitoring getting curious Open Advanced New For Business For P…" at bounding box center [506, 29] width 1012 height 58
type input "armchair expert"
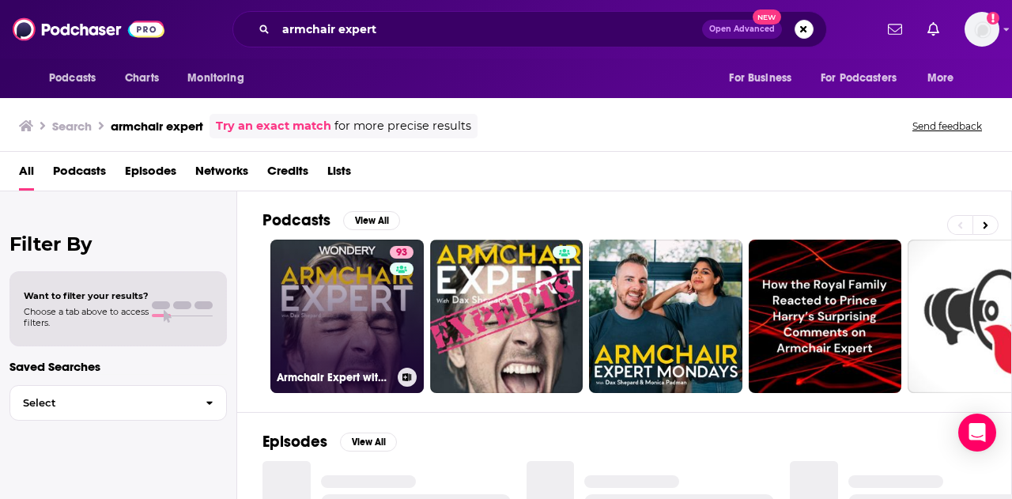
click at [358, 277] on link "93 Armchair Expert with [PERSON_NAME]" at bounding box center [346, 316] width 153 height 153
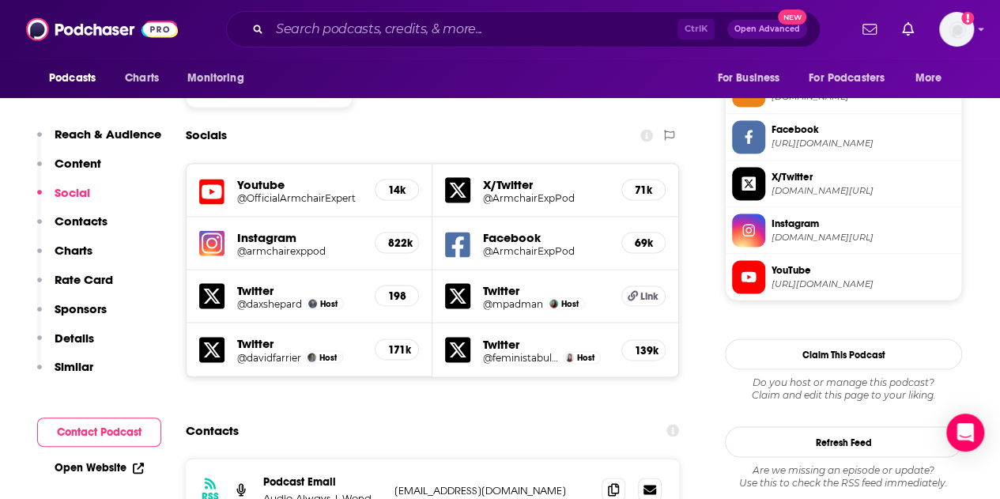
scroll to position [1502, 0]
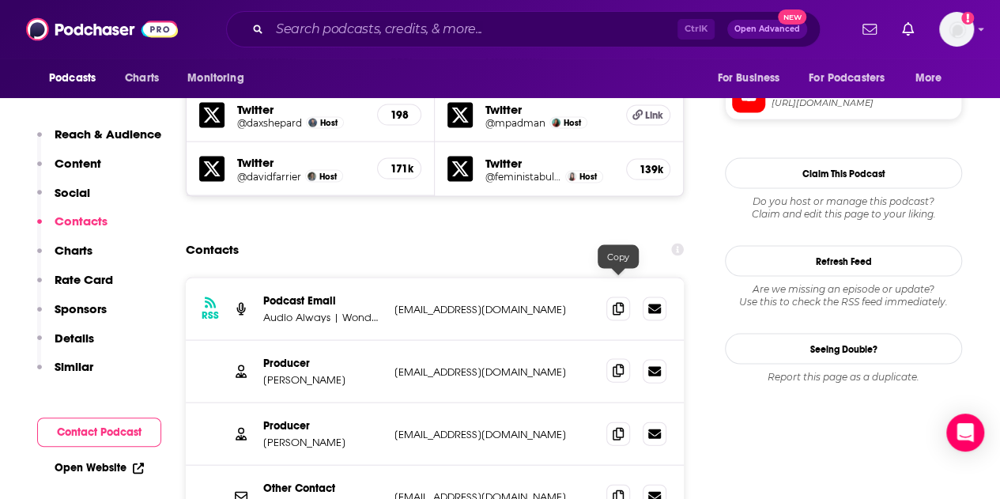
click at [615, 359] on span at bounding box center [618, 371] width 24 height 24
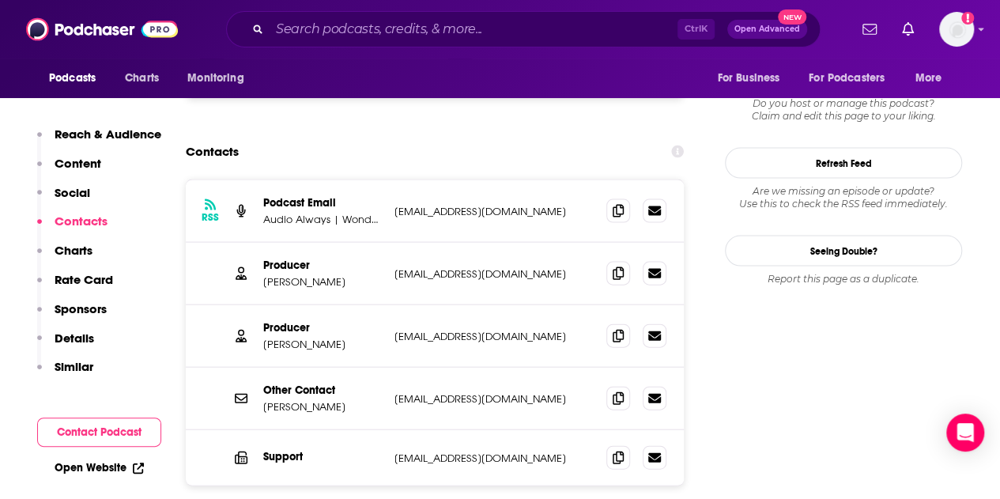
scroll to position [1660, 0]
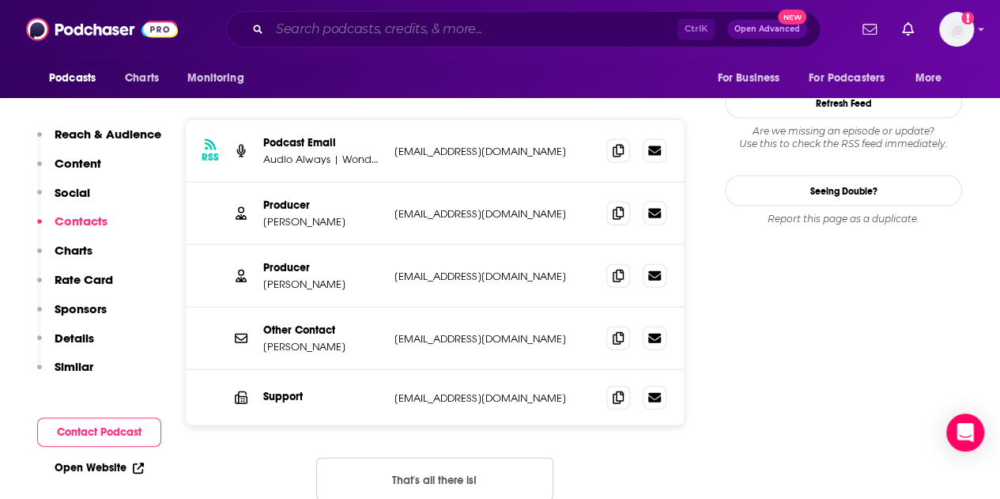
drag, startPoint x: 421, startPoint y: 32, endPoint x: 405, endPoint y: 44, distance: 20.2
click at [420, 32] on input "Search podcasts, credits, & more..." at bounding box center [474, 29] width 408 height 25
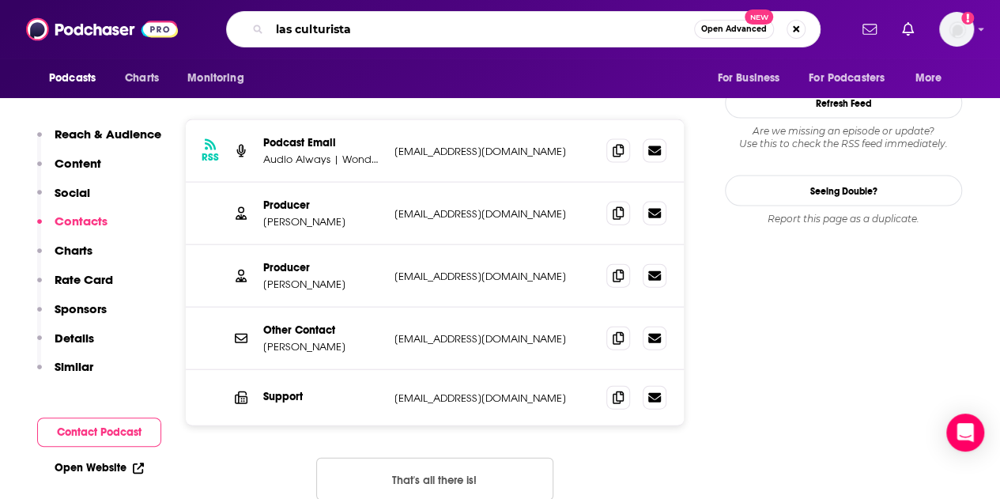
type input "las culturistas"
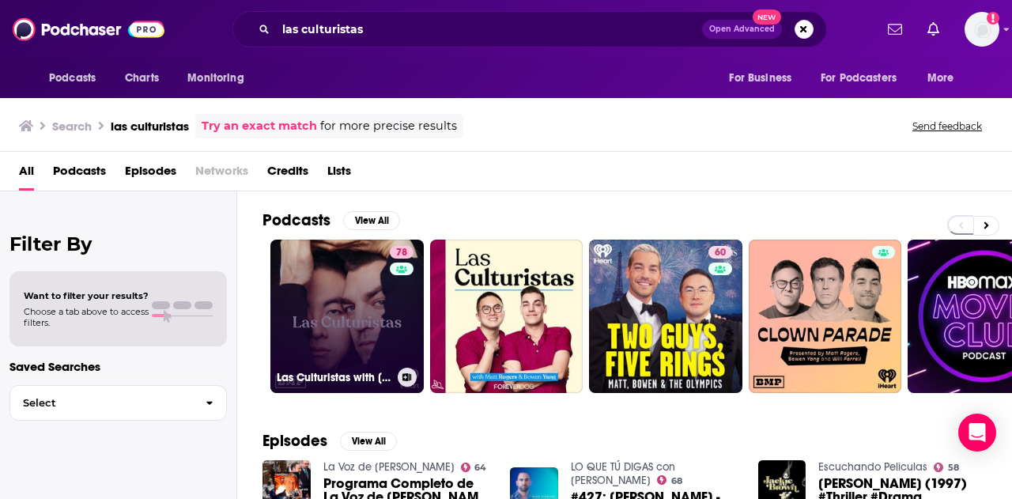
click at [355, 272] on link "78 Las Culturistas with Matt Rogers and Bowen Yang" at bounding box center [346, 316] width 153 height 153
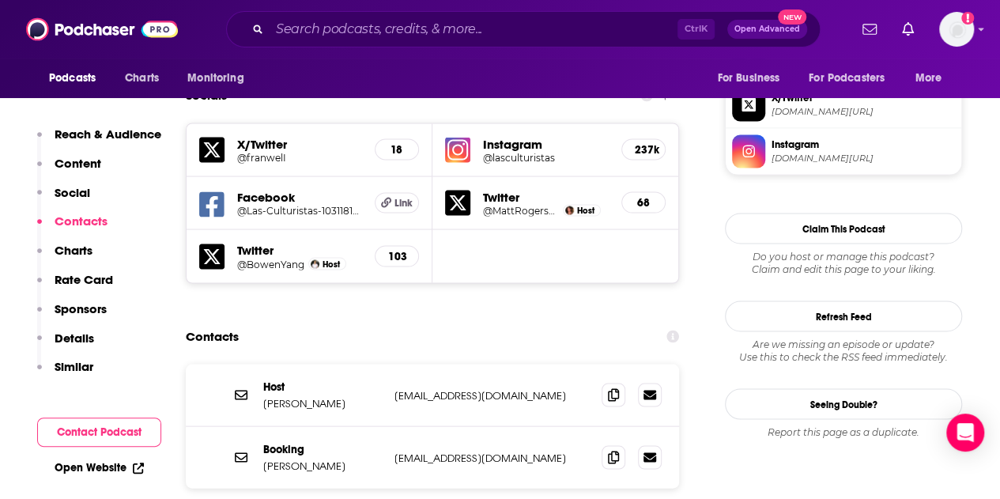
scroll to position [1502, 0]
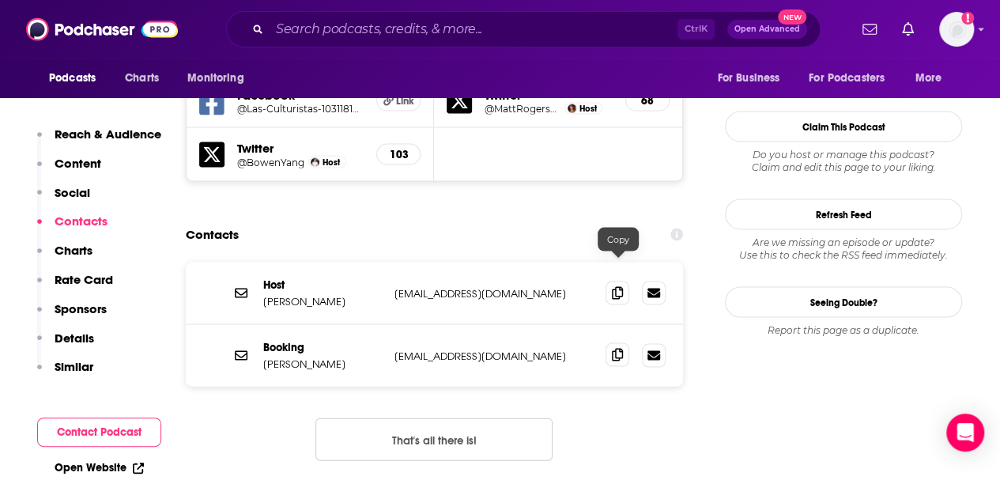
click at [616, 349] on icon at bounding box center [617, 355] width 11 height 13
click at [289, 20] on input "Search podcasts, credits, & more..." at bounding box center [474, 29] width 408 height 25
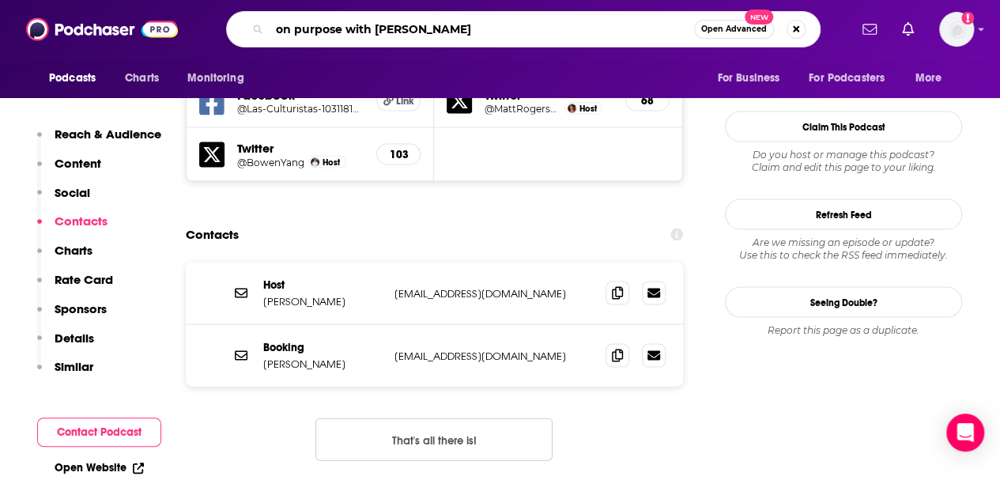
type input "on purpose with jay shetty"
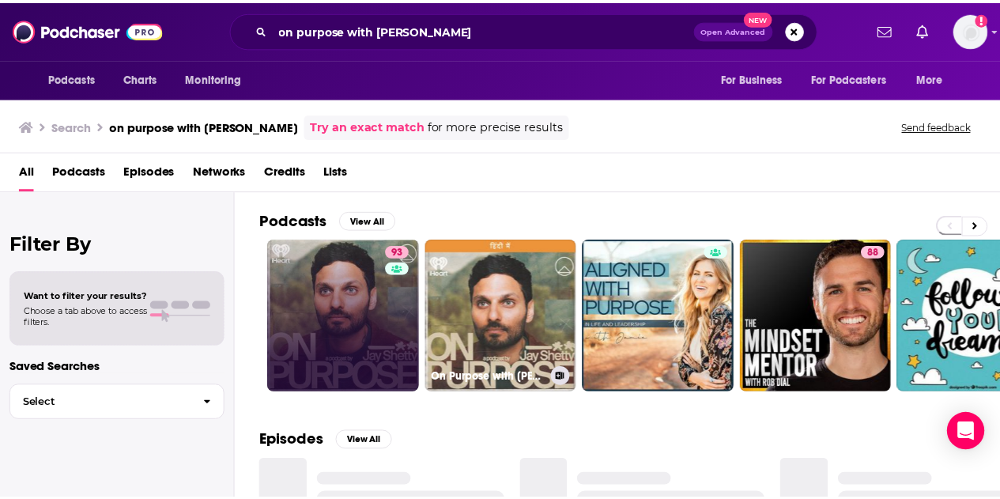
scroll to position [158, 0]
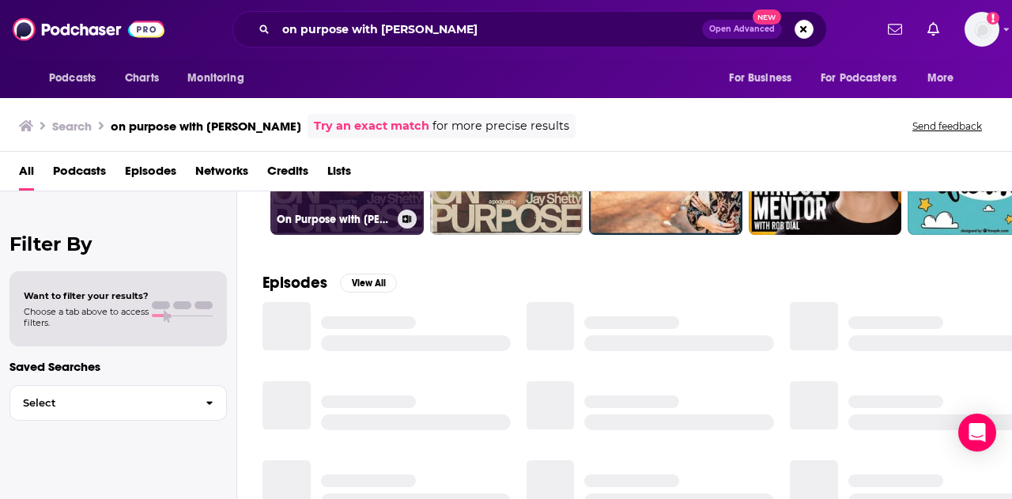
click at [335, 195] on link "93 On Purpose with Jay Shetty" at bounding box center [346, 157] width 153 height 153
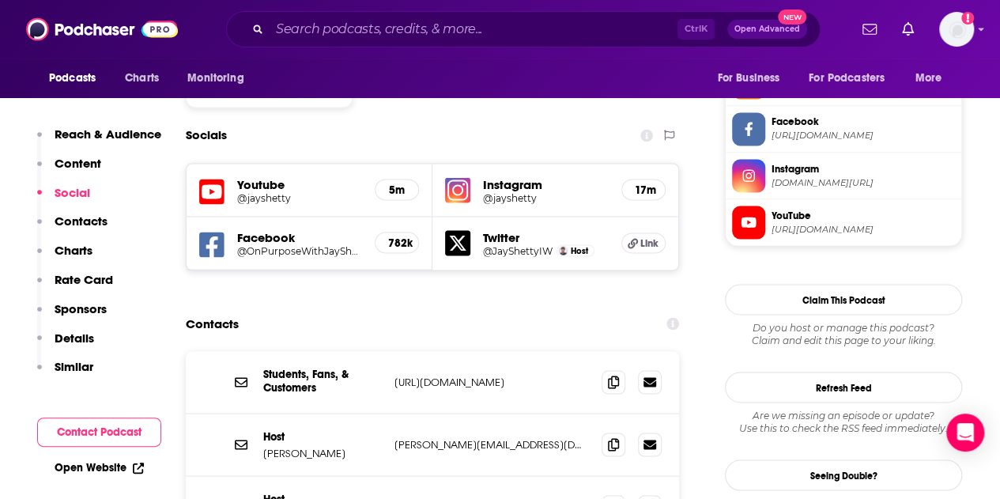
scroll to position [1423, 0]
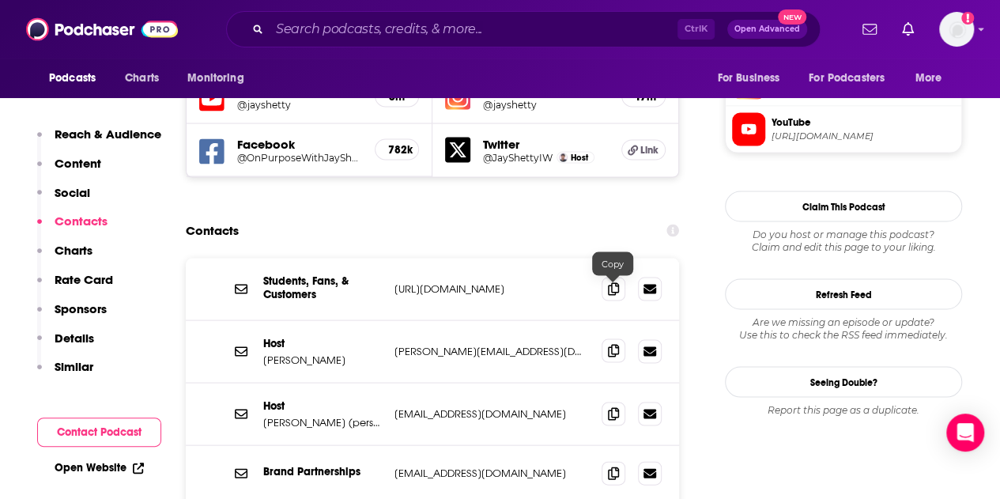
click at [611, 344] on icon at bounding box center [613, 350] width 11 height 13
click at [613, 406] on icon at bounding box center [613, 412] width 11 height 13
drag, startPoint x: 612, startPoint y: 467, endPoint x: 614, endPoint y: 456, distance: 11.3
click at [350, 15] on div "Ctrl K Open Advanced New" at bounding box center [523, 29] width 594 height 36
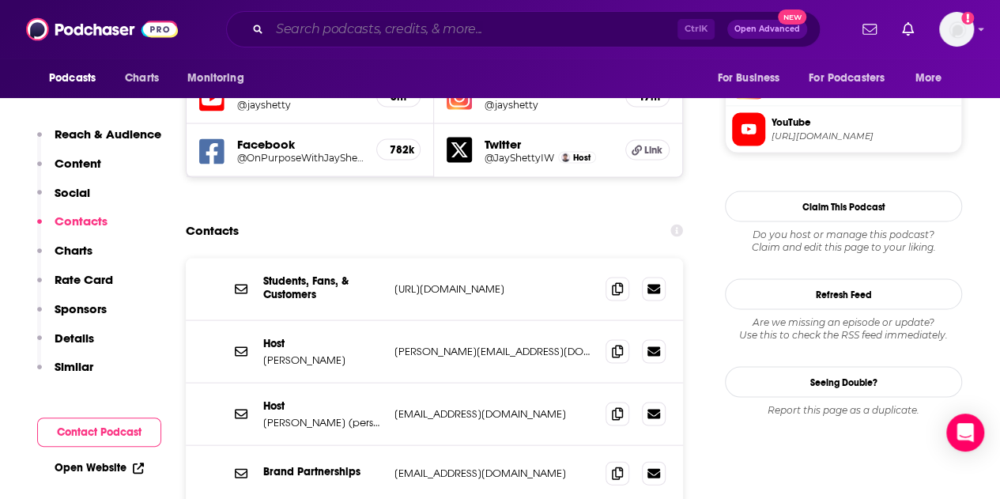
click at [351, 25] on input "Search podcasts, credits, & more..." at bounding box center [474, 29] width 408 height 25
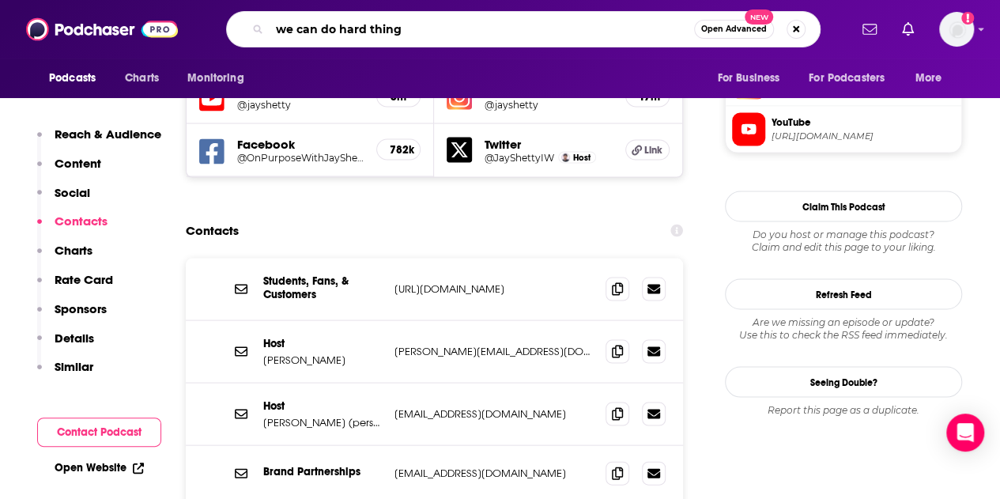
type input "we can do hard things"
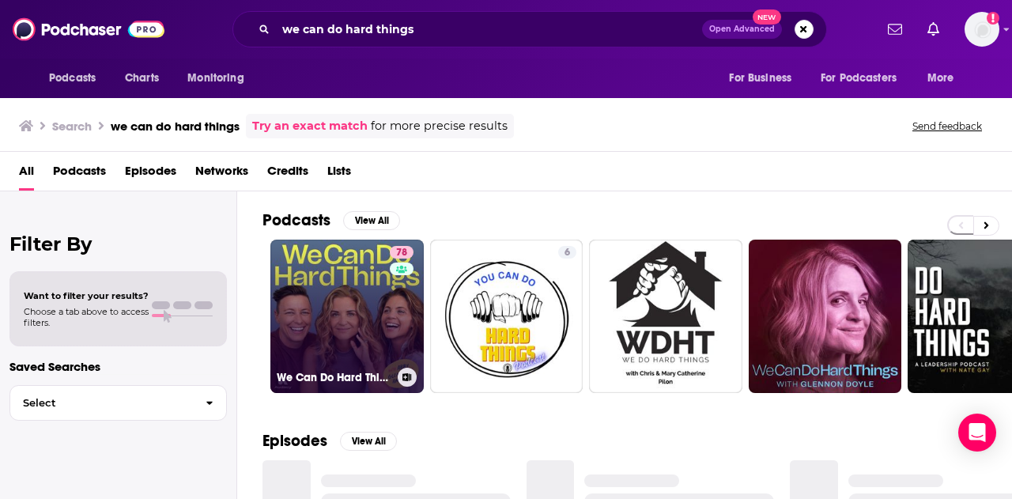
click at [329, 270] on link "78 We Can Do Hard Things" at bounding box center [346, 316] width 153 height 153
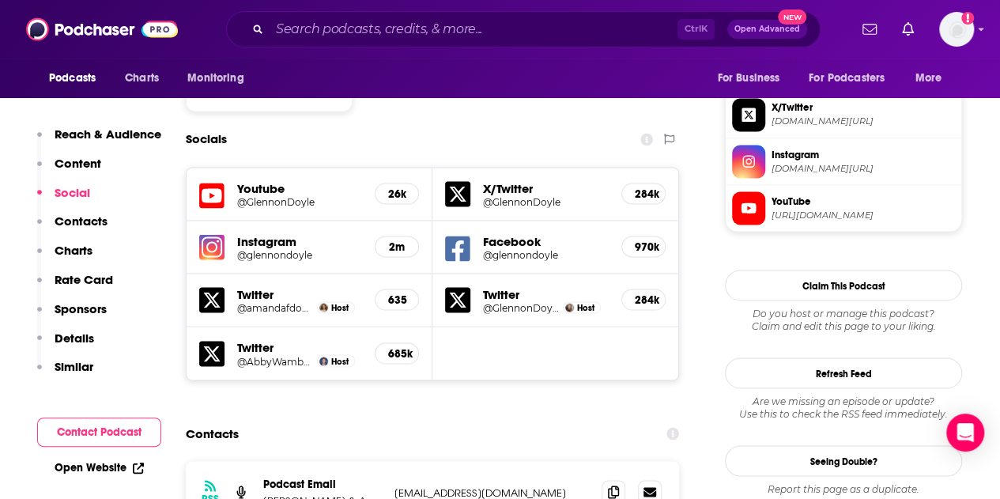
scroll to position [1502, 0]
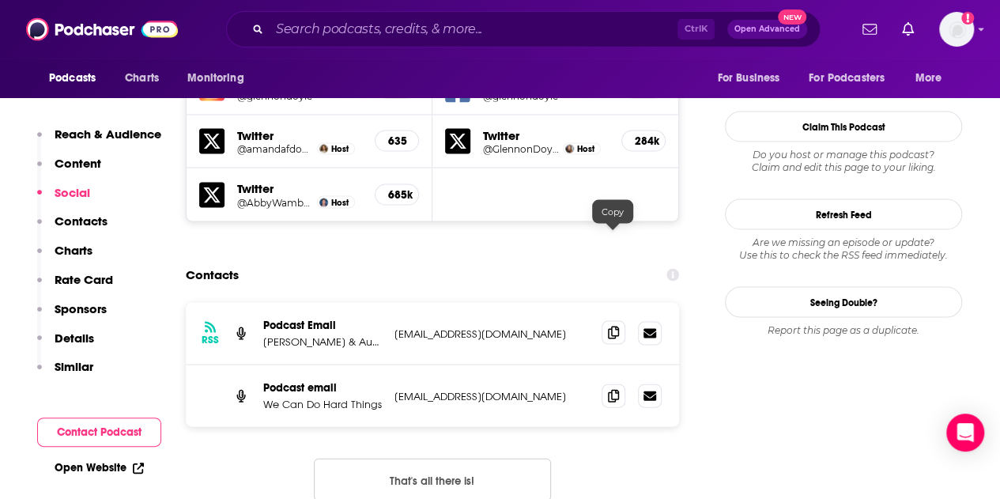
click at [615, 326] on icon at bounding box center [613, 332] width 11 height 13
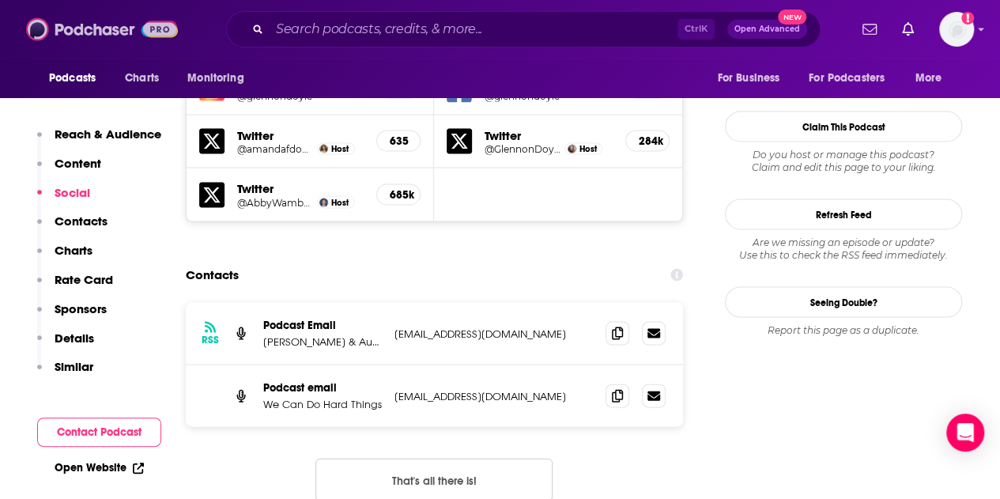
click at [79, 21] on img at bounding box center [102, 29] width 152 height 30
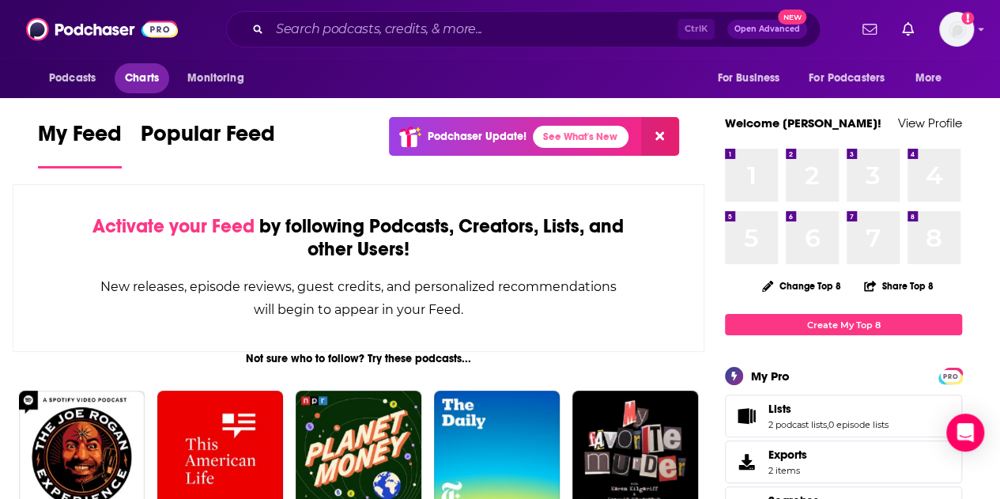
click at [147, 76] on span "Charts" at bounding box center [142, 78] width 34 height 22
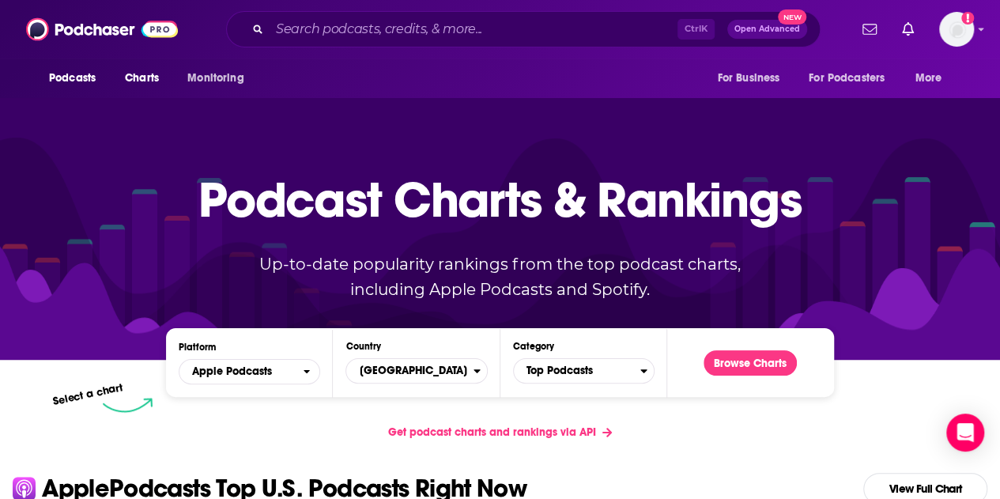
scroll to position [158, 0]
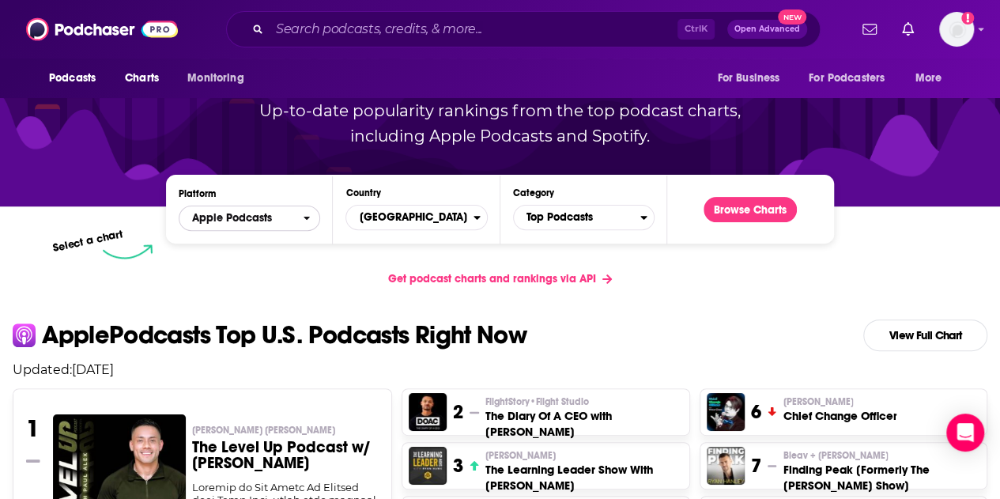
click at [240, 214] on span "Apple Podcasts" at bounding box center [232, 218] width 80 height 11
click at [221, 281] on div "Apple Podcasts Spotify" at bounding box center [249, 257] width 141 height 52
click at [213, 266] on span "Spotify" at bounding box center [248, 266] width 121 height 9
click at [749, 209] on button "Browse Charts" at bounding box center [749, 209] width 93 height 25
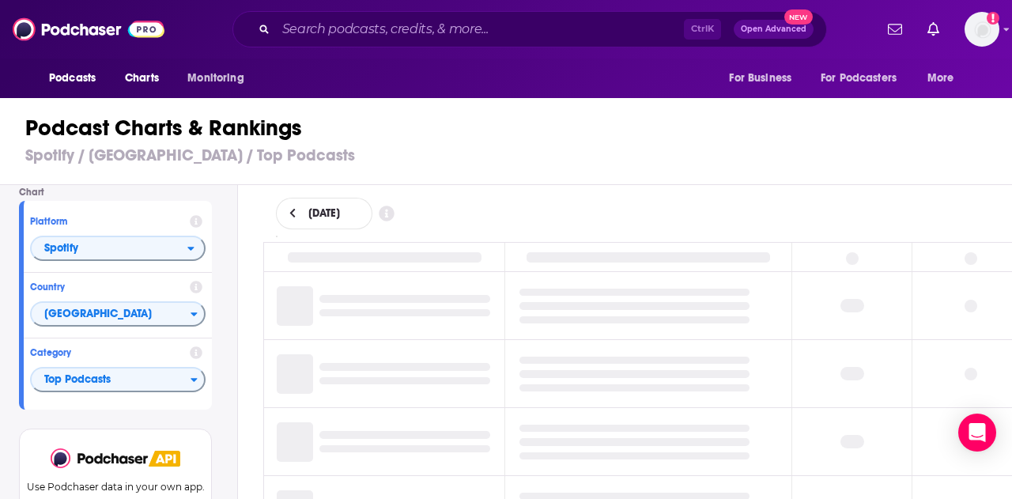
scroll to position [79, 0]
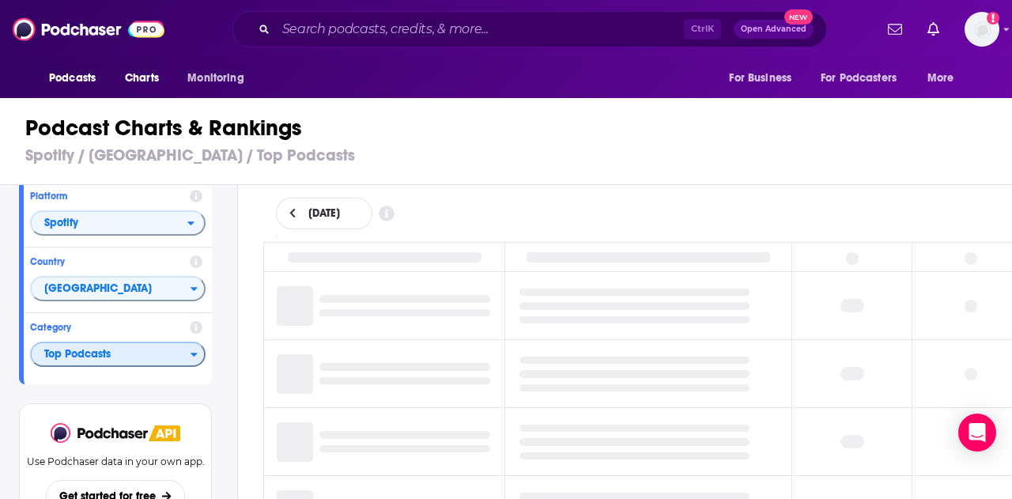
click at [126, 341] on span "Top Podcasts" at bounding box center [111, 354] width 159 height 27
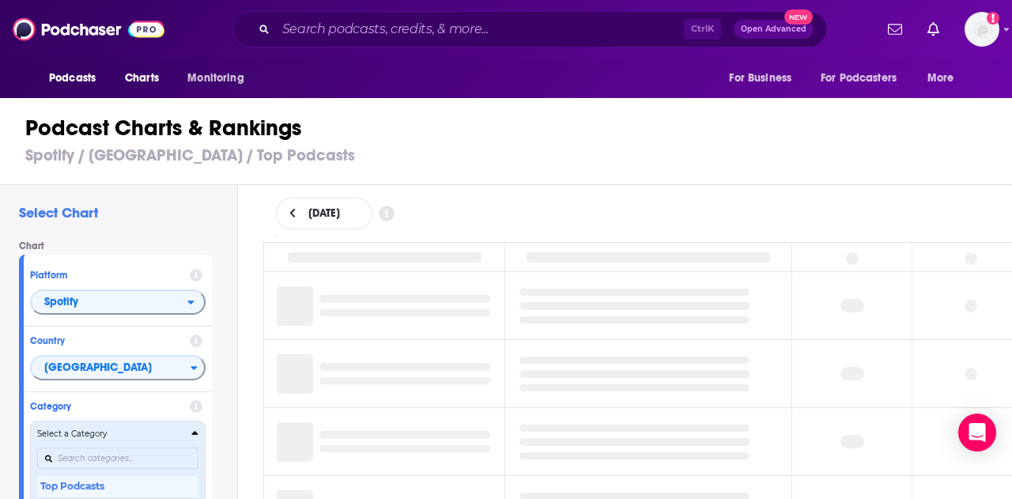
scroll to position [237, 0]
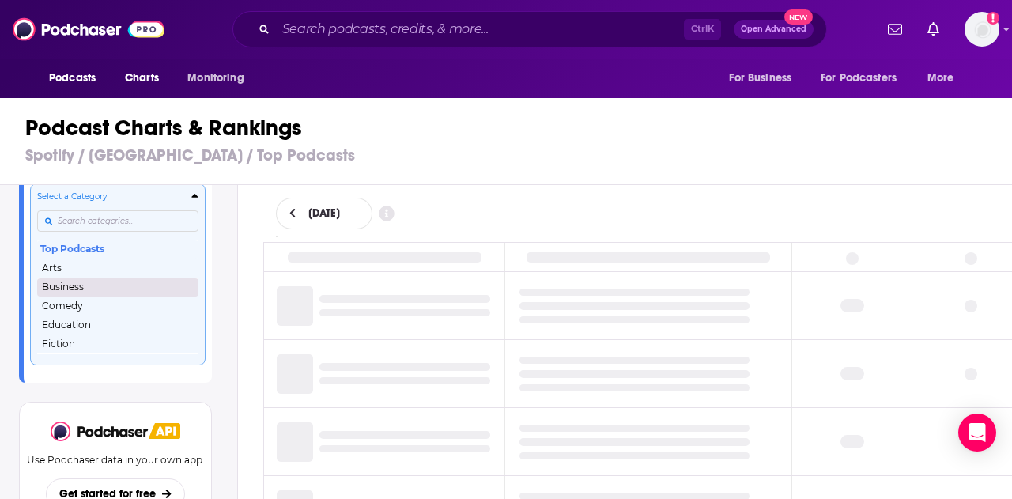
click at [66, 289] on button "Business" at bounding box center [117, 286] width 161 height 19
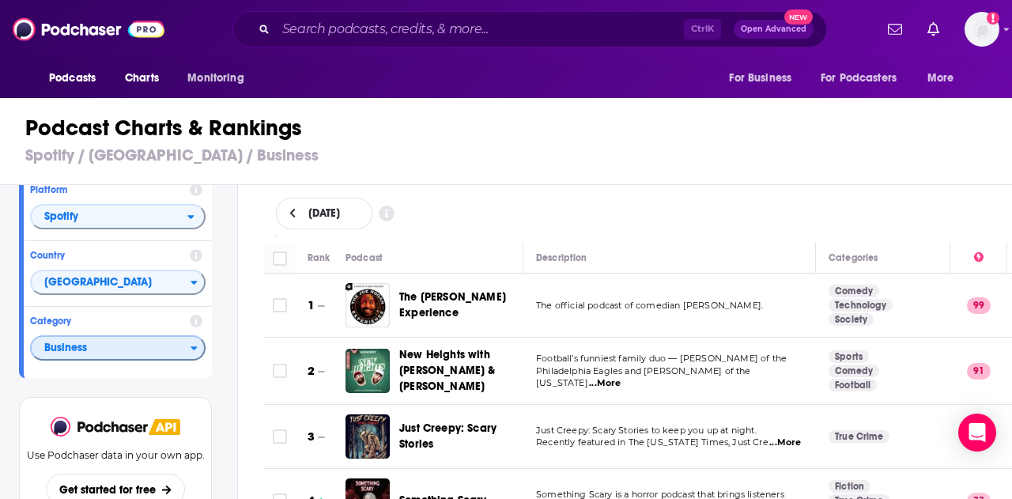
click at [66, 343] on span "Business" at bounding box center [111, 348] width 159 height 27
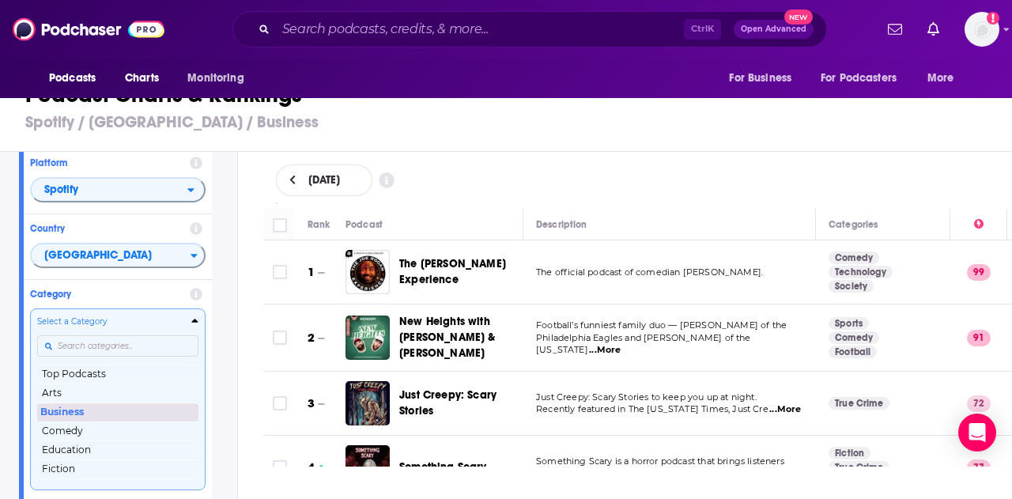
click at [88, 406] on button "Business" at bounding box center [117, 411] width 161 height 19
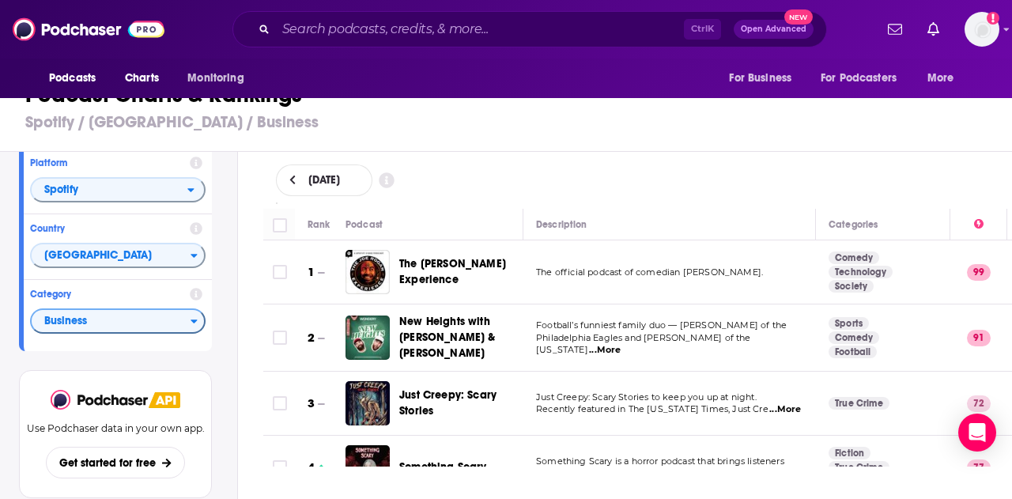
click at [640, 156] on div "[DATE]" at bounding box center [638, 180] width 775 height 57
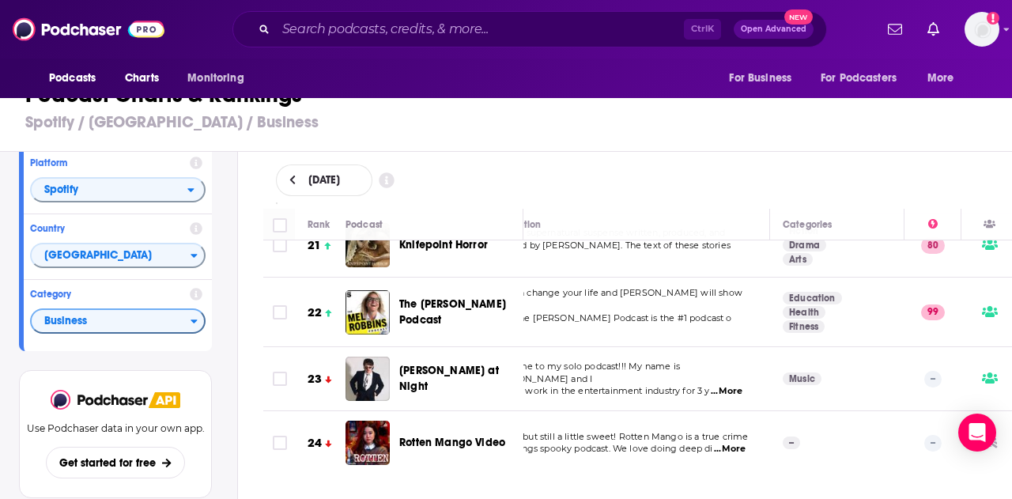
scroll to position [1344, 46]
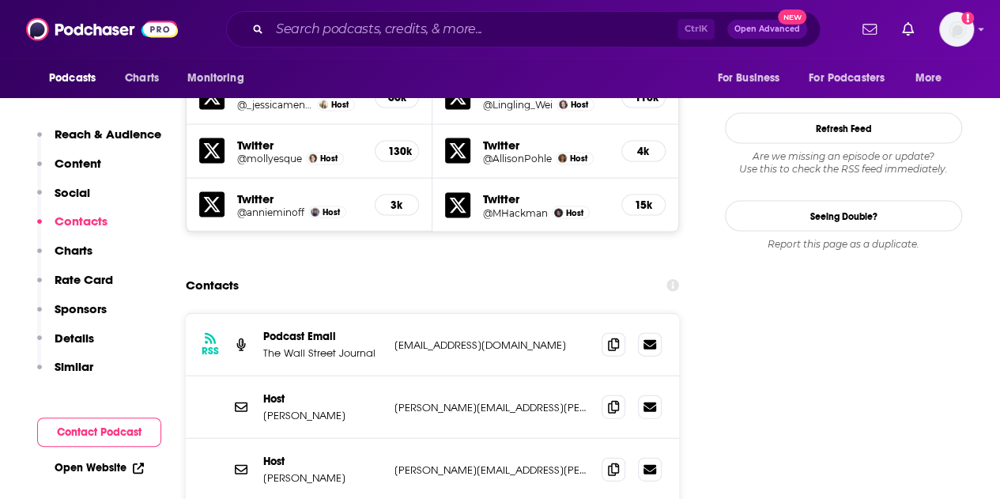
scroll to position [1660, 0]
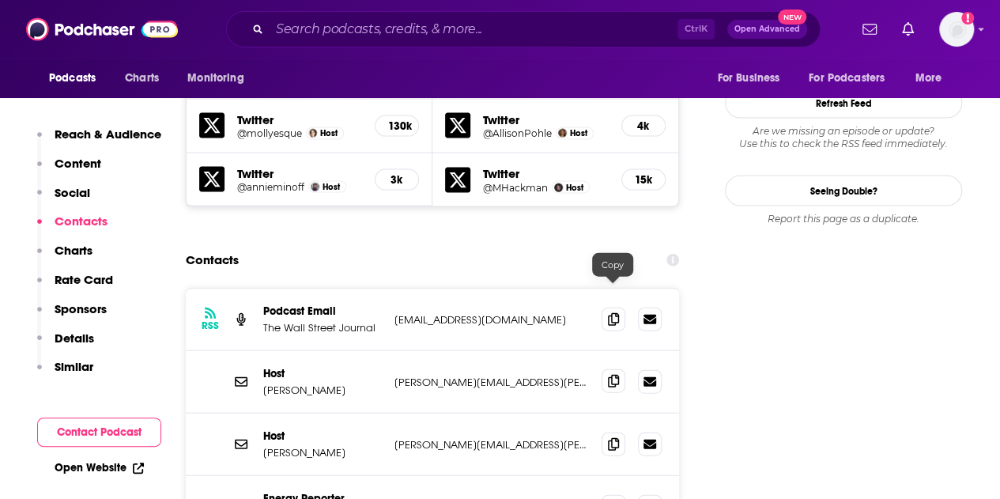
click at [609, 375] on icon at bounding box center [613, 381] width 11 height 13
click at [605, 432] on span at bounding box center [614, 444] width 24 height 24
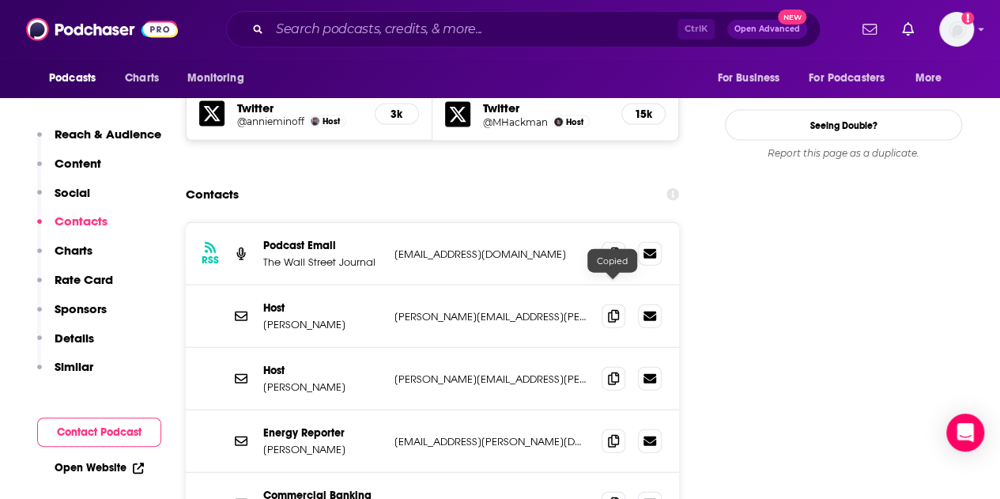
scroll to position [1818, 0]
